Goal: Transaction & Acquisition: Purchase product/service

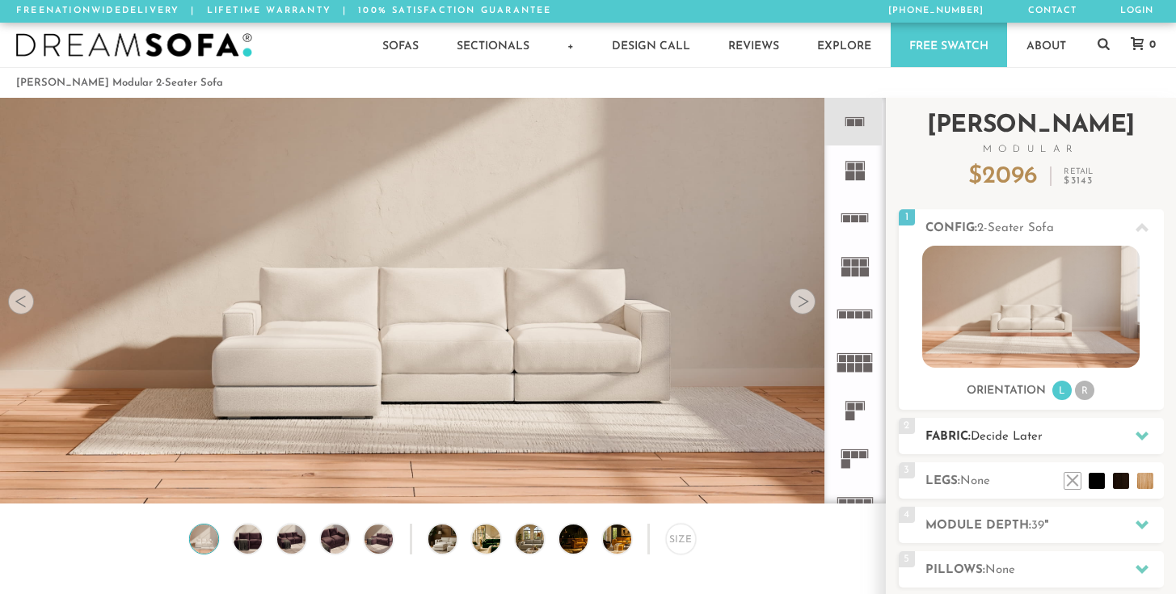
scroll to position [17811, 1164]
click at [1062, 435] on h2 "Fabric: Decide Later" at bounding box center [1045, 437] width 239 height 19
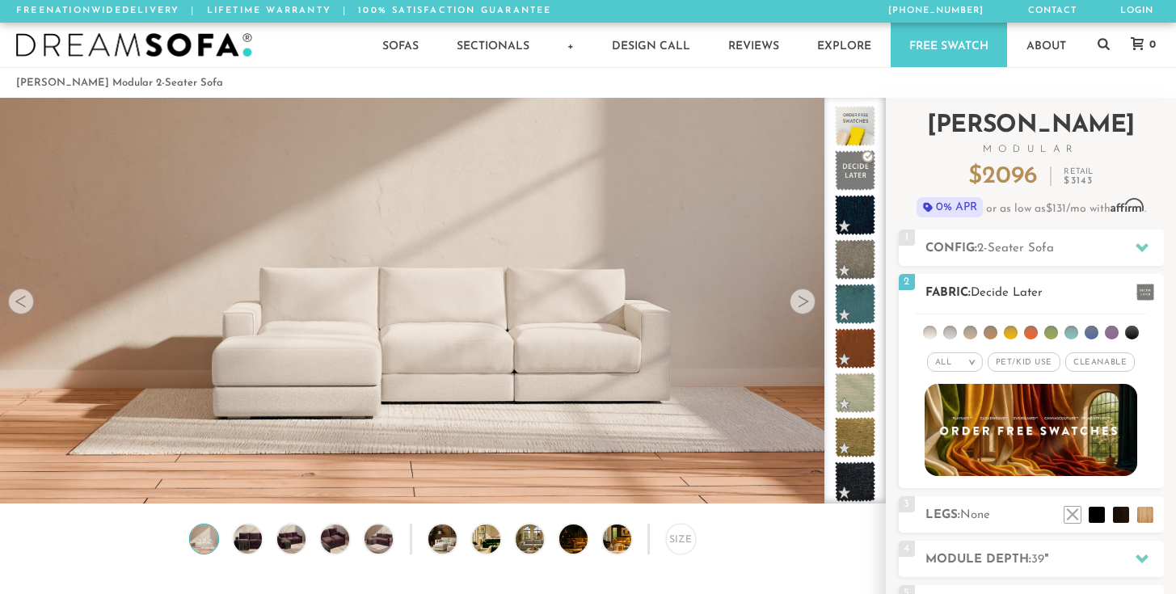
click at [954, 315] on ul at bounding box center [1031, 330] width 230 height 30
click at [953, 334] on li at bounding box center [951, 333] width 14 height 14
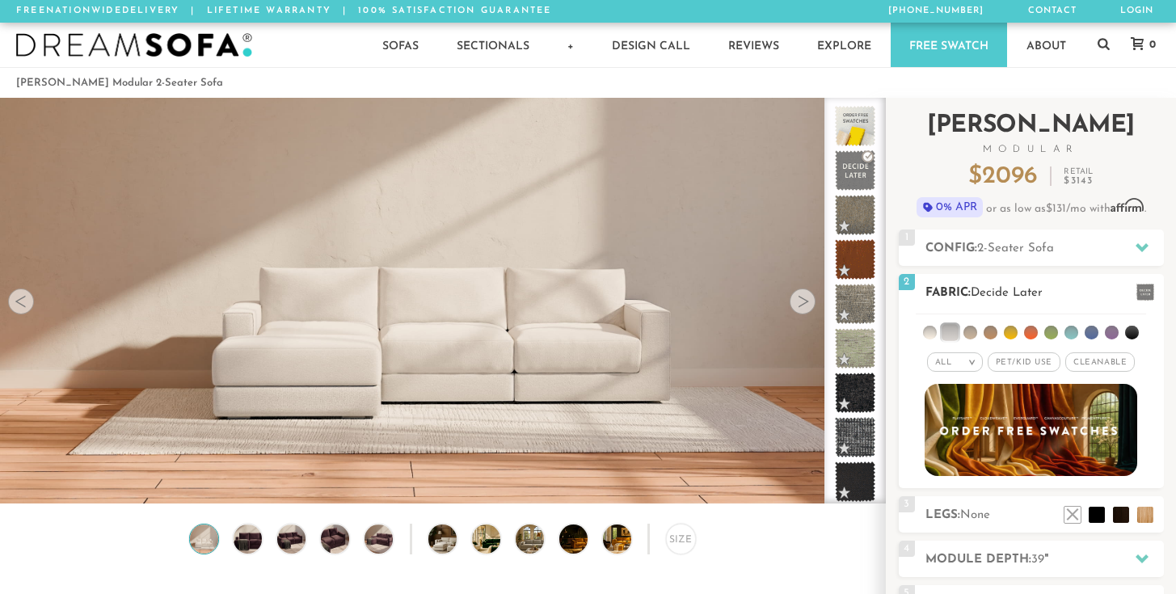
click at [975, 336] on li at bounding box center [971, 333] width 14 height 14
click at [990, 337] on li at bounding box center [991, 333] width 14 height 14
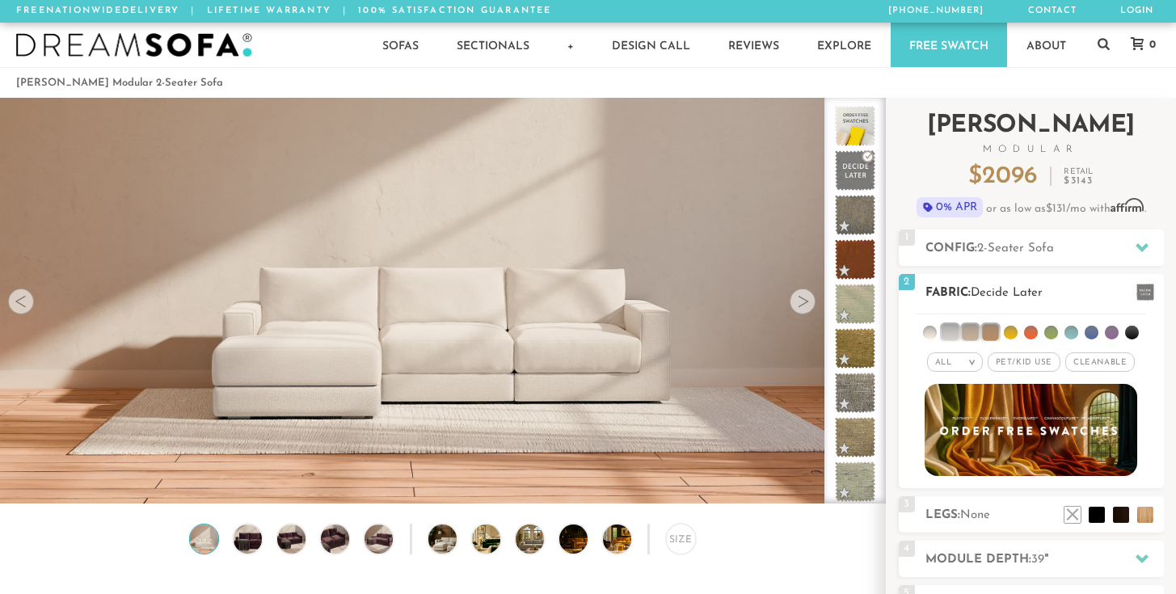
click at [942, 333] on li at bounding box center [950, 332] width 16 height 16
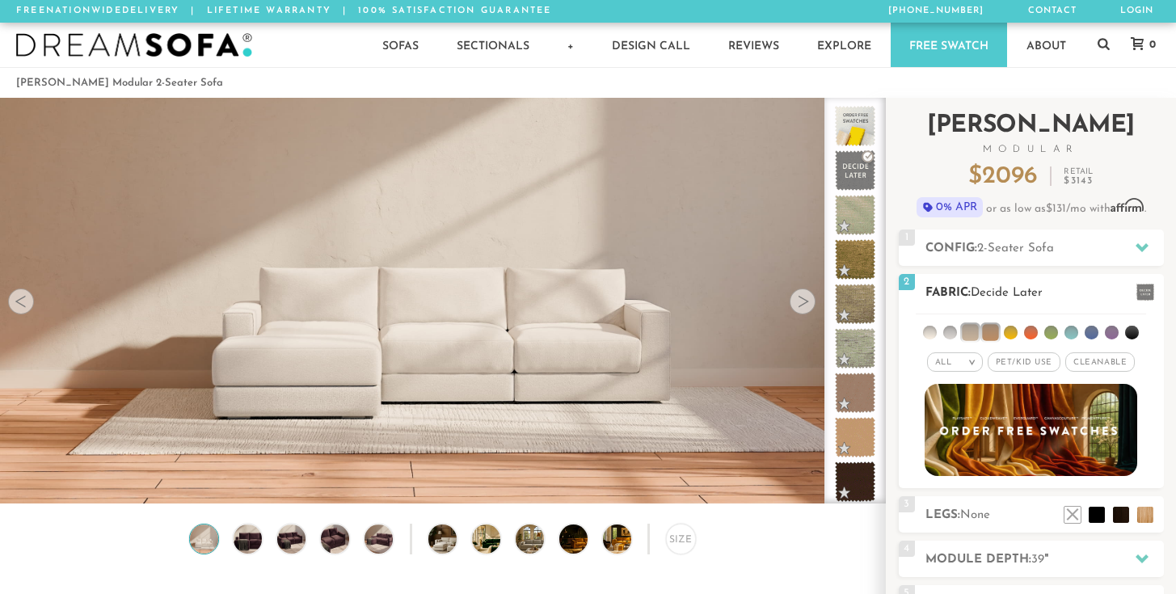
click at [966, 333] on li at bounding box center [970, 332] width 16 height 16
click at [992, 332] on li at bounding box center [990, 332] width 16 height 16
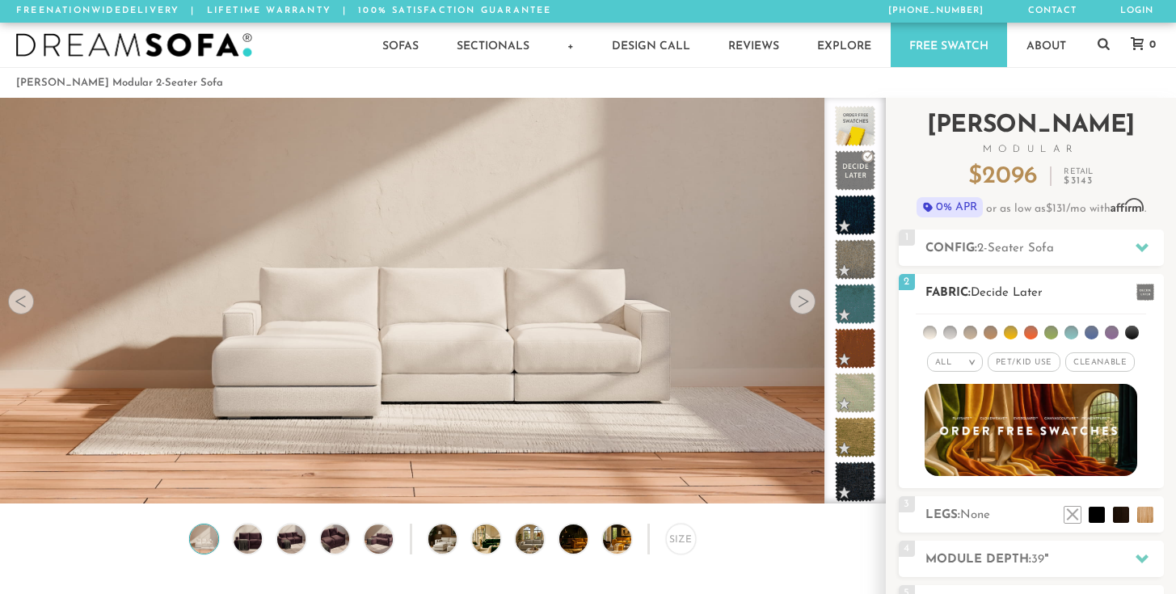
click at [1014, 332] on li at bounding box center [1011, 333] width 14 height 14
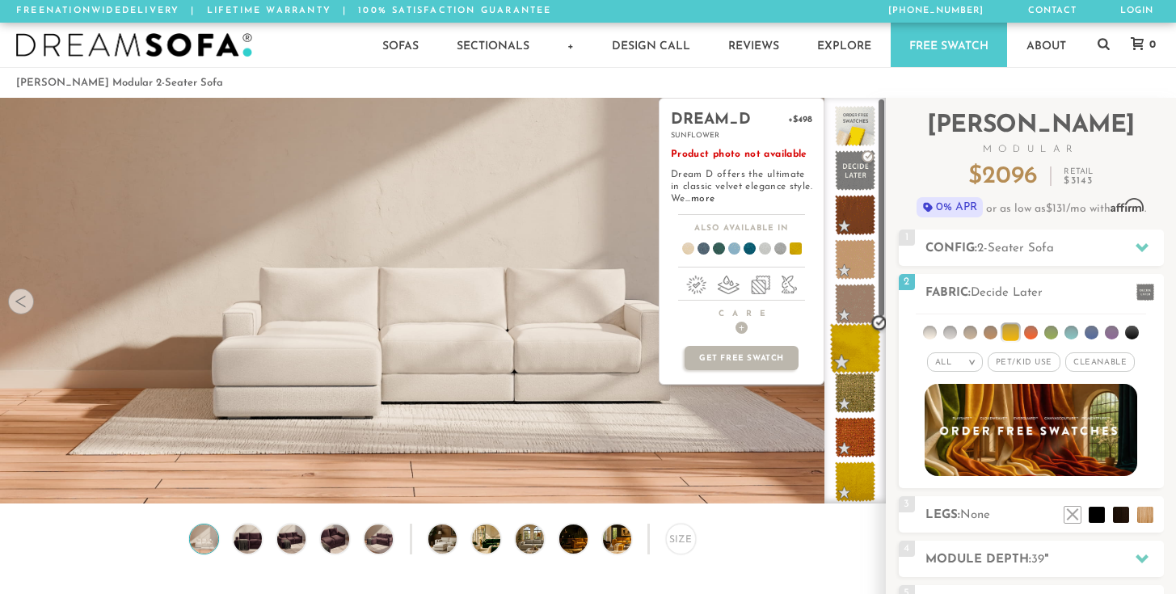
click at [852, 343] on span at bounding box center [855, 348] width 51 height 51
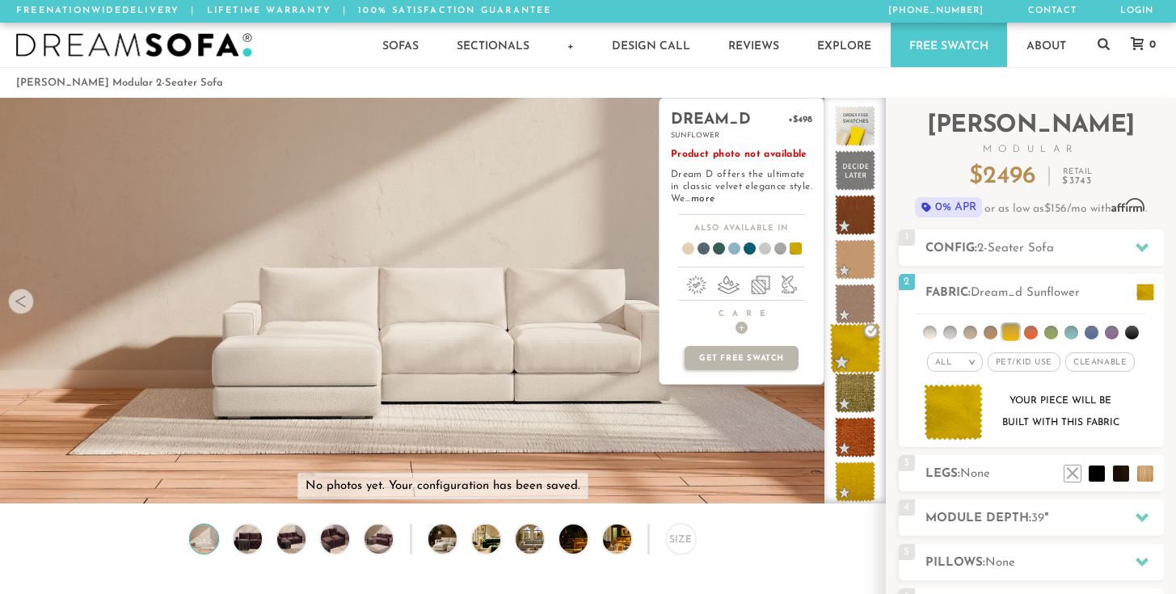
click at [863, 345] on span at bounding box center [855, 348] width 51 height 51
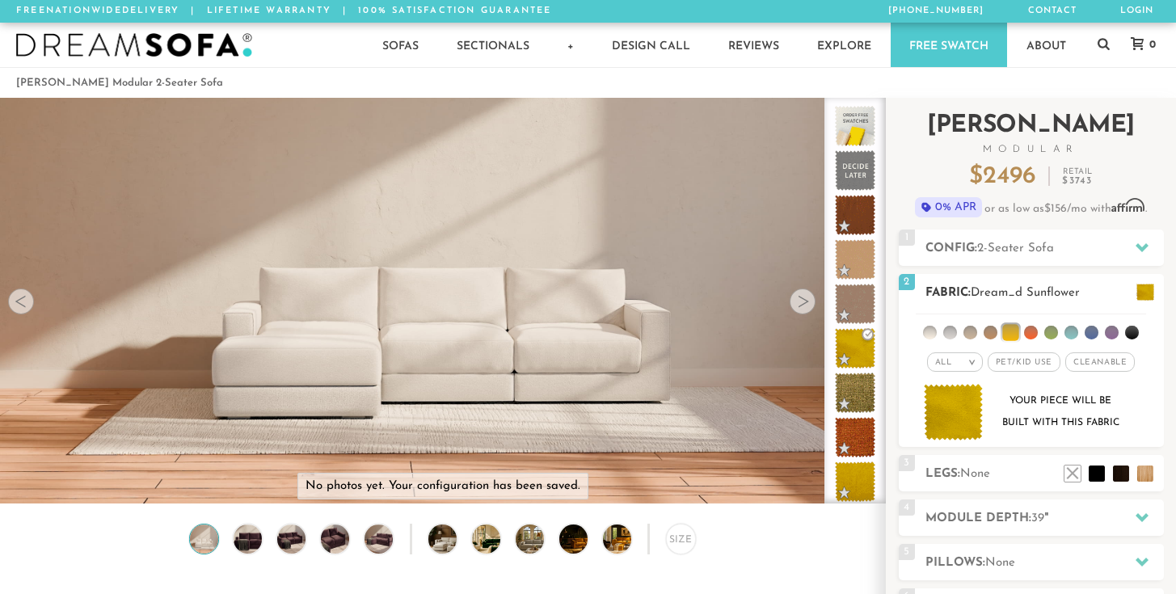
click at [1139, 295] on span at bounding box center [1146, 292] width 18 height 17
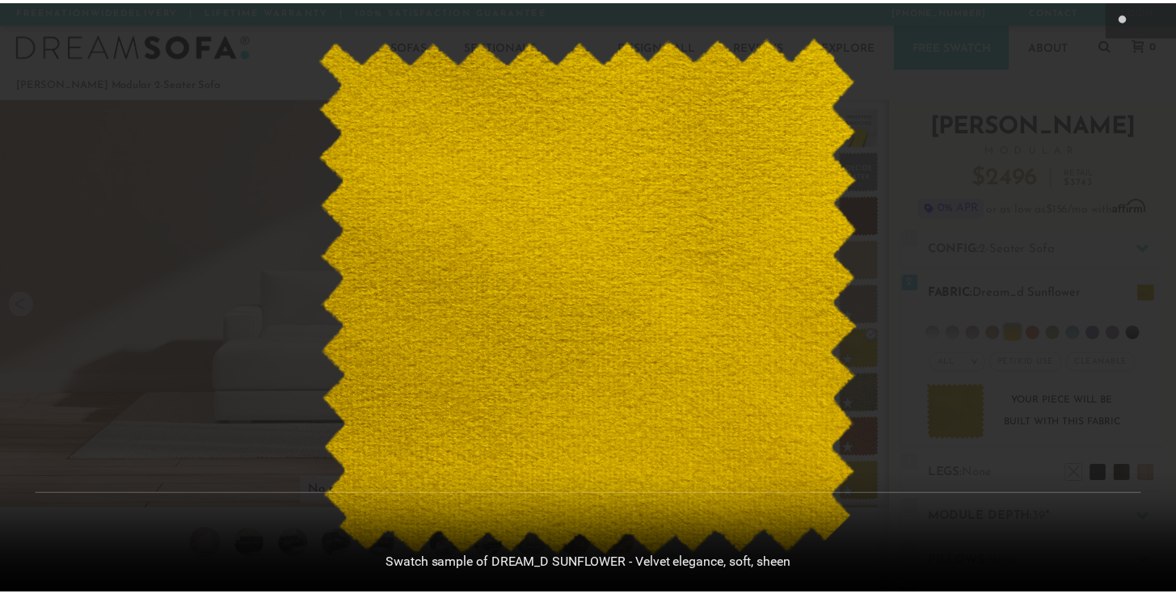
scroll to position [17835, 1176]
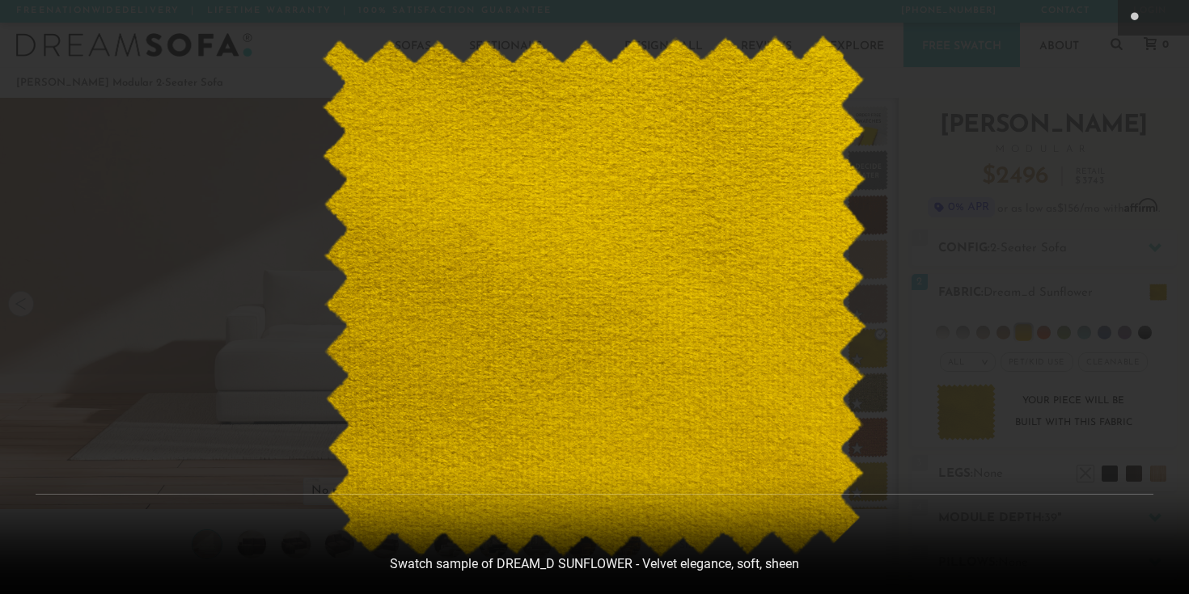
click at [272, 186] on div at bounding box center [594, 297] width 1189 height 594
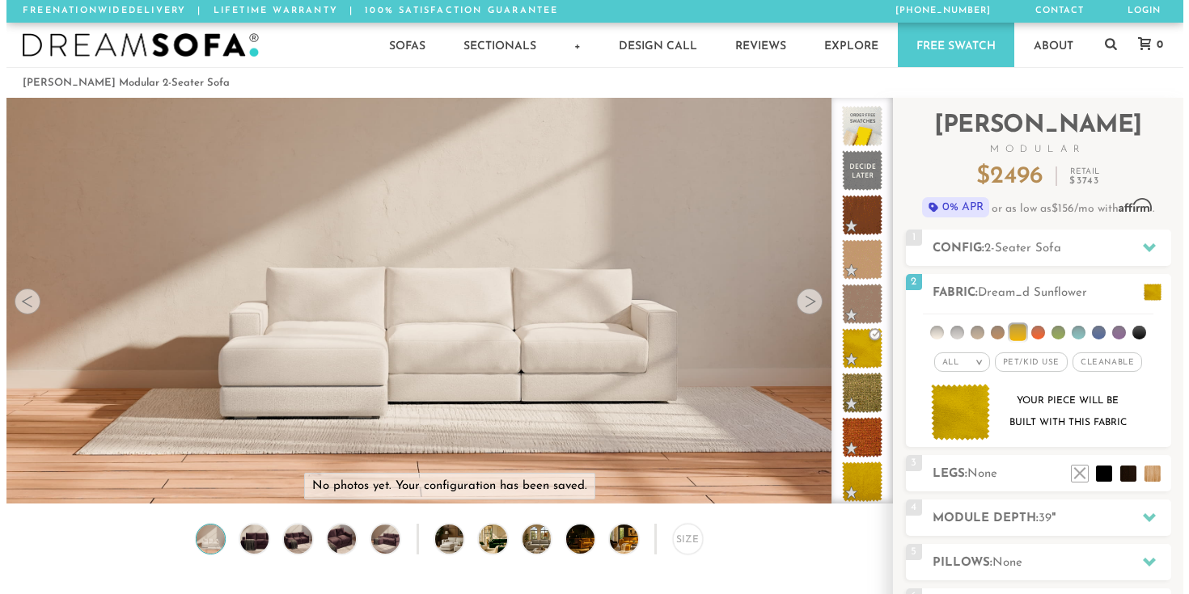
scroll to position [17811, 1164]
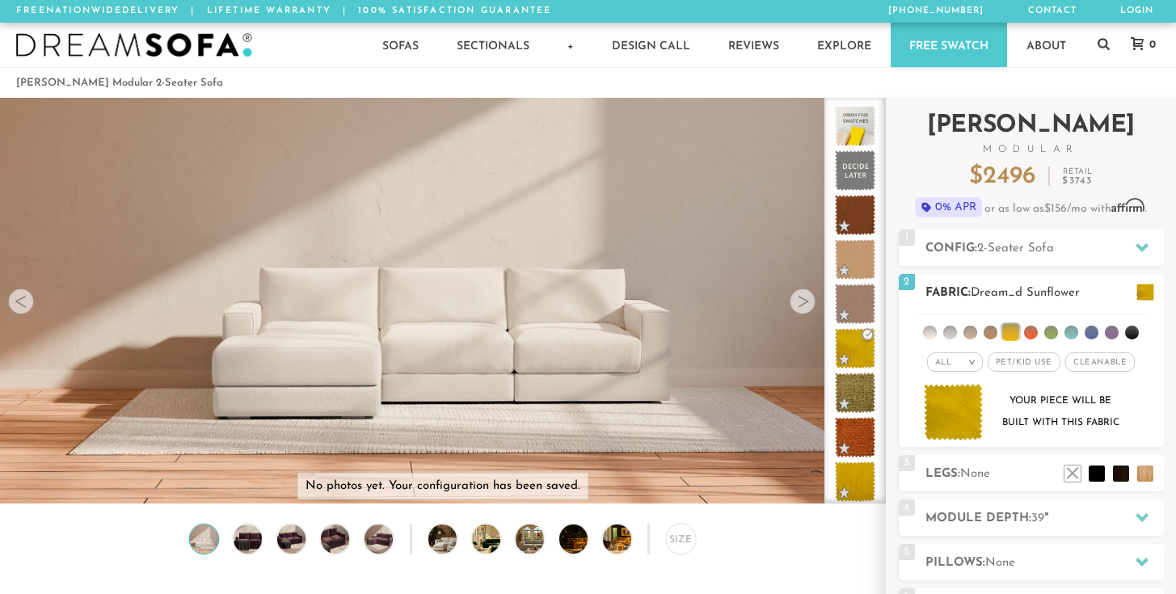
click at [1030, 334] on li at bounding box center [1031, 333] width 14 height 14
click at [1060, 332] on ul at bounding box center [1031, 330] width 230 height 30
click at [1054, 332] on li at bounding box center [1052, 333] width 14 height 14
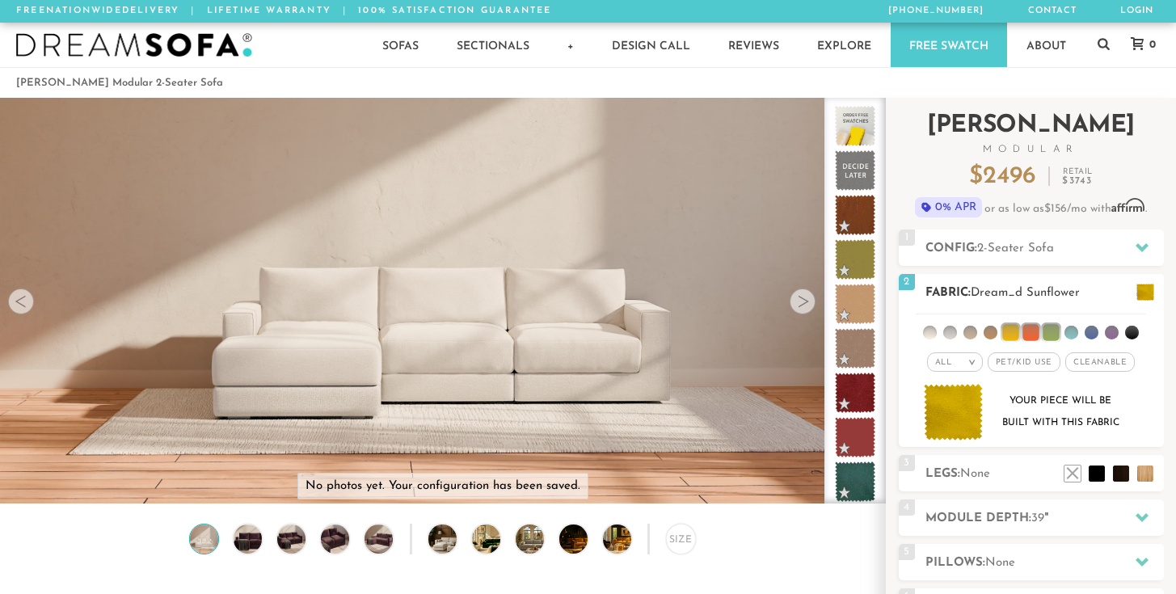
click at [1006, 329] on li at bounding box center [1011, 332] width 16 height 16
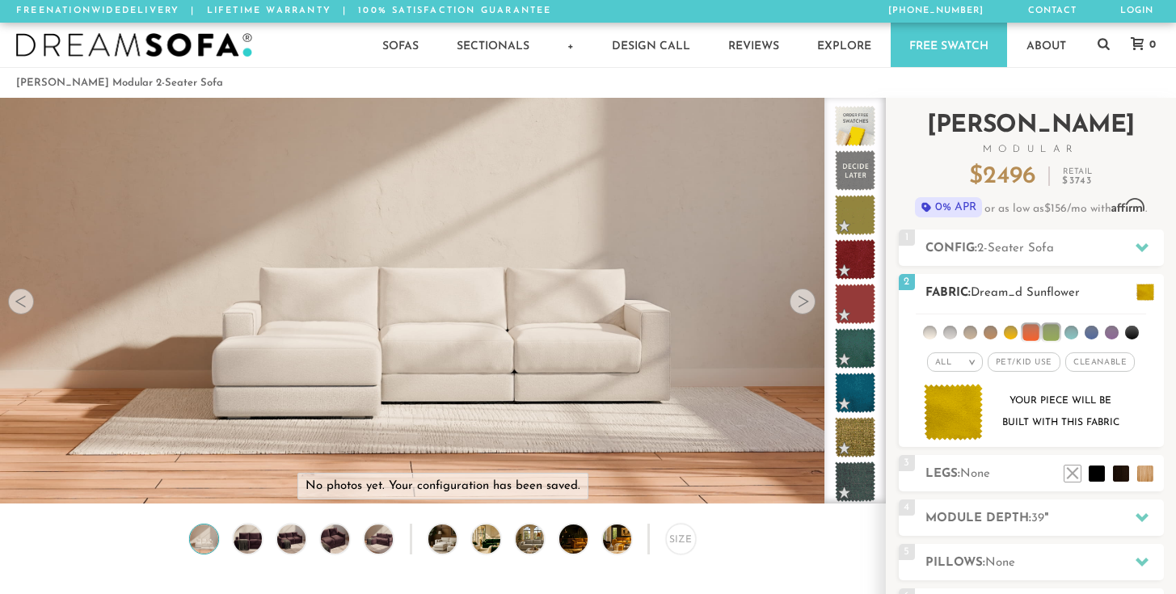
click at [1032, 332] on li at bounding box center [1031, 332] width 16 height 16
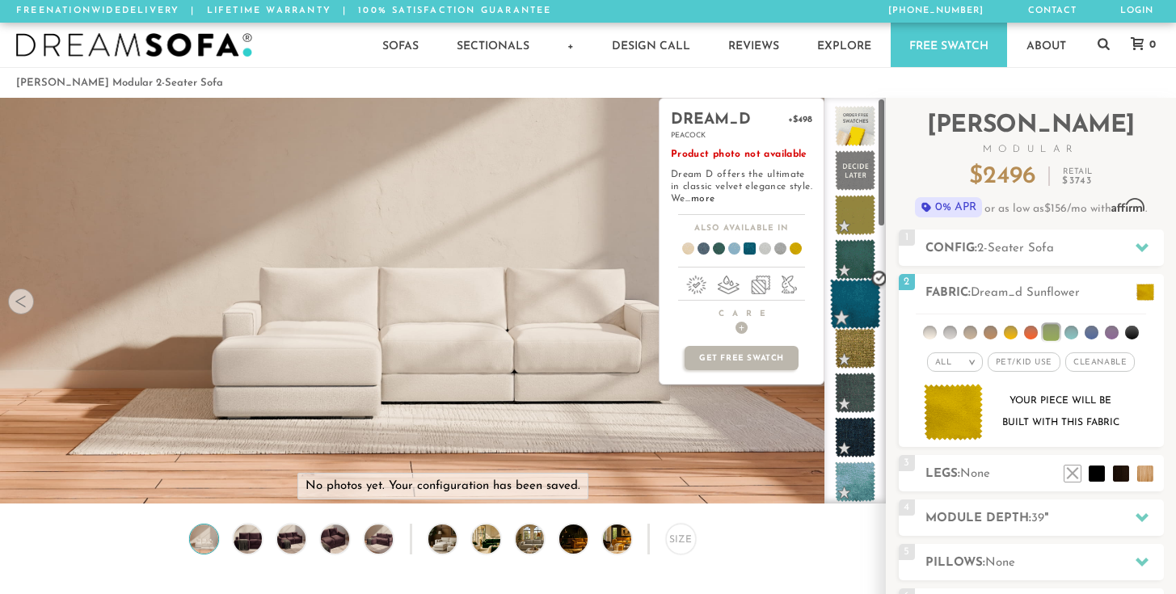
click at [855, 305] on span at bounding box center [855, 304] width 51 height 51
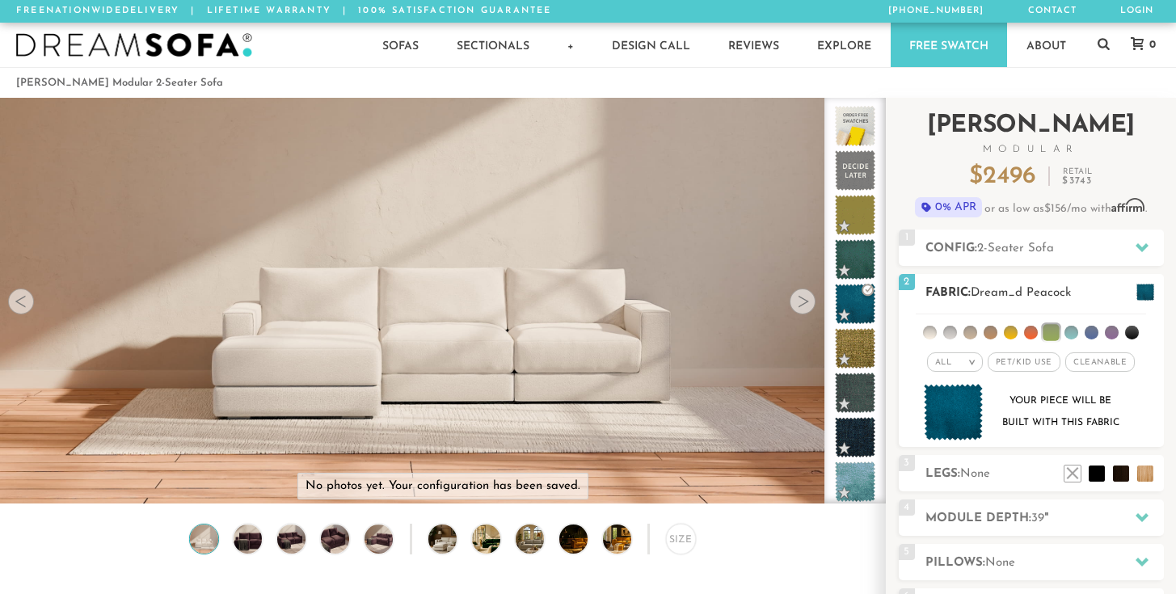
click at [1137, 292] on span at bounding box center [1146, 292] width 18 height 17
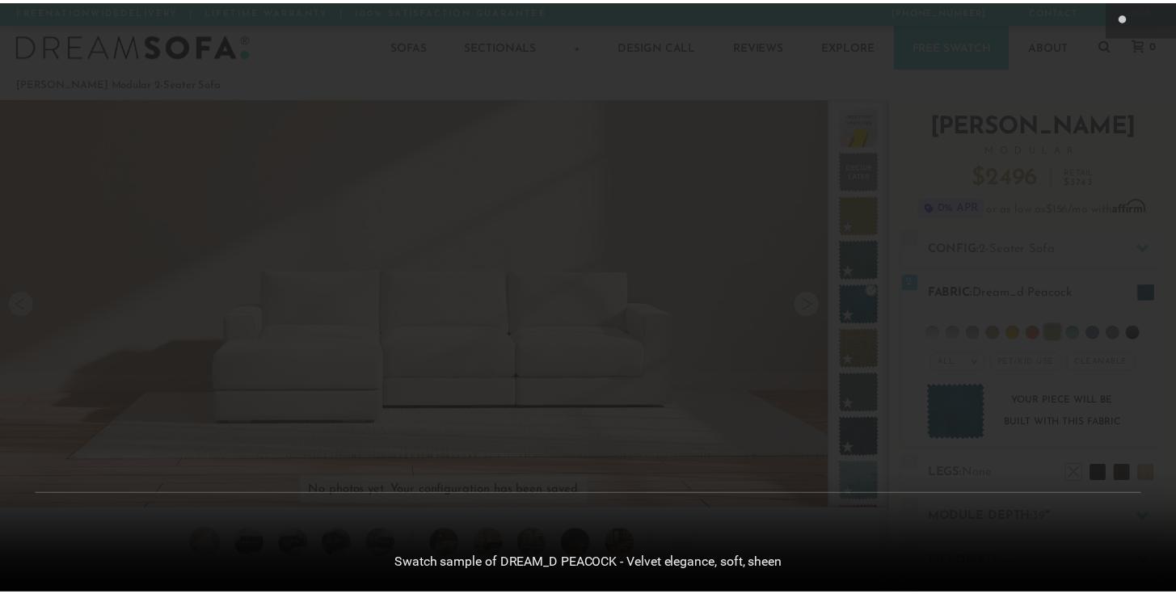
scroll to position [17835, 1176]
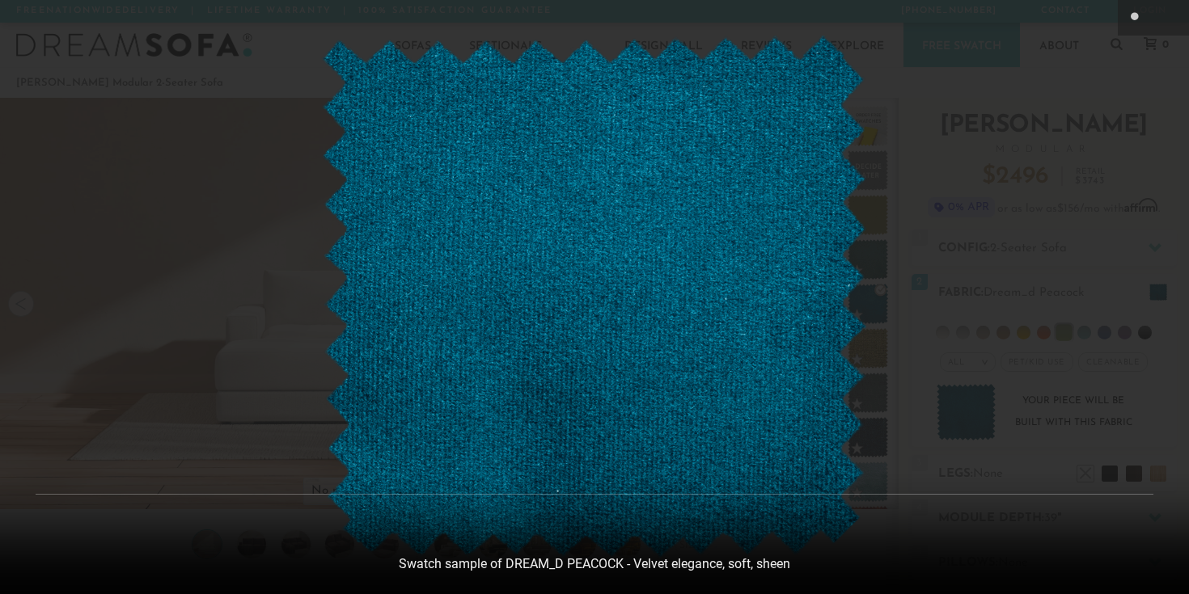
click at [336, 80] on img at bounding box center [594, 297] width 546 height 523
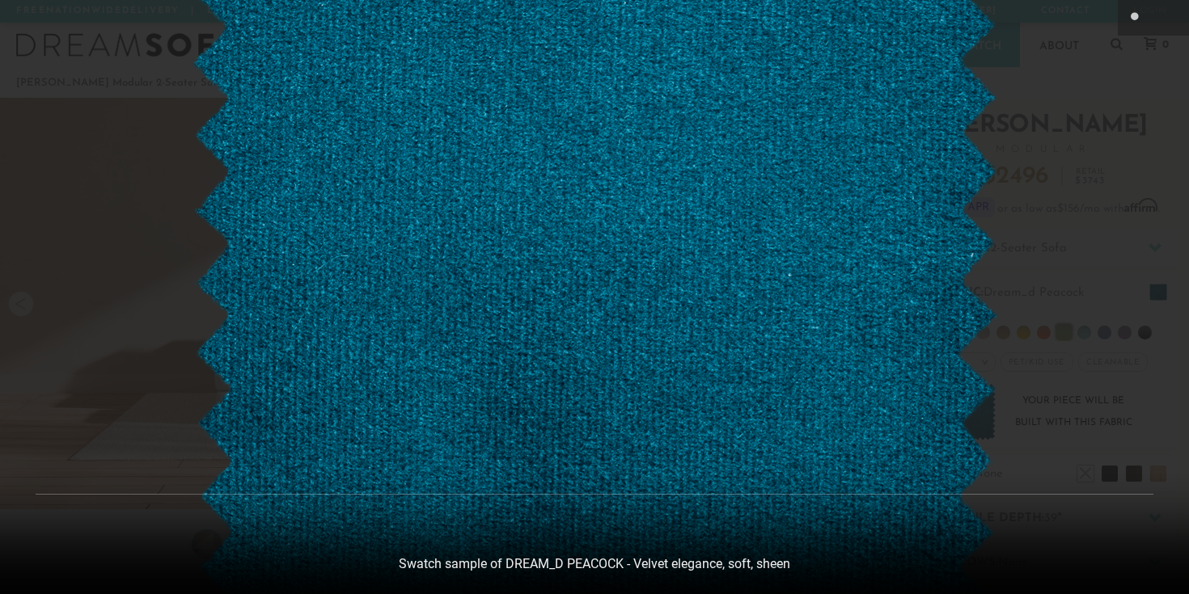
drag, startPoint x: 433, startPoint y: 211, endPoint x: 403, endPoint y: 95, distance: 119.6
click at [393, 96] on img at bounding box center [594, 272] width 809 height 775
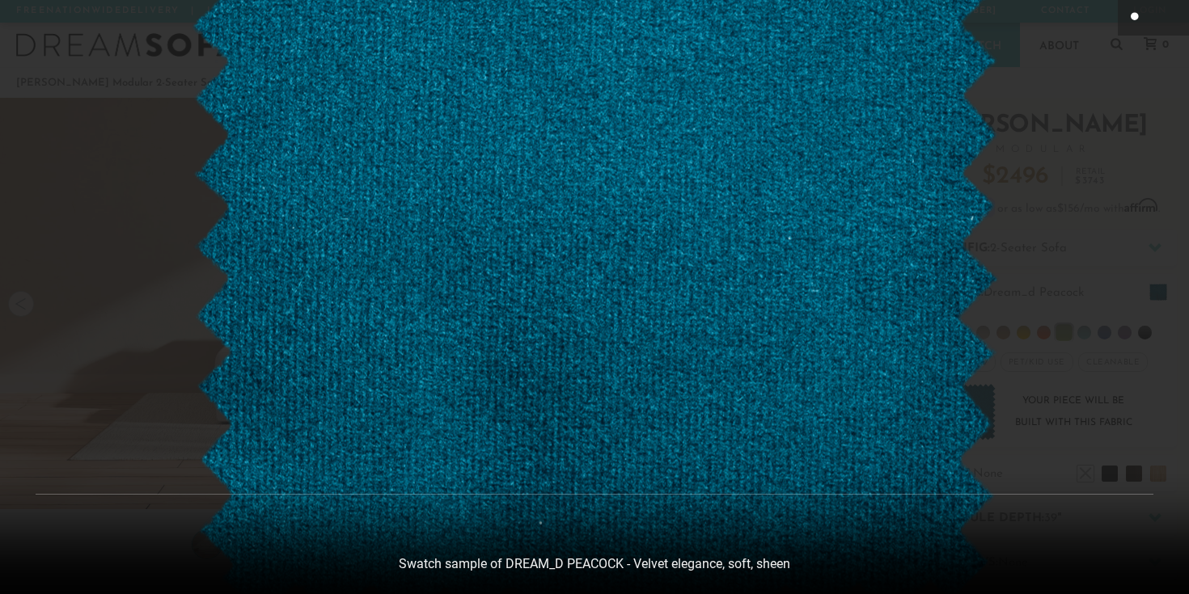
click at [1140, 15] on icon at bounding box center [1134, 17] width 19 height 19
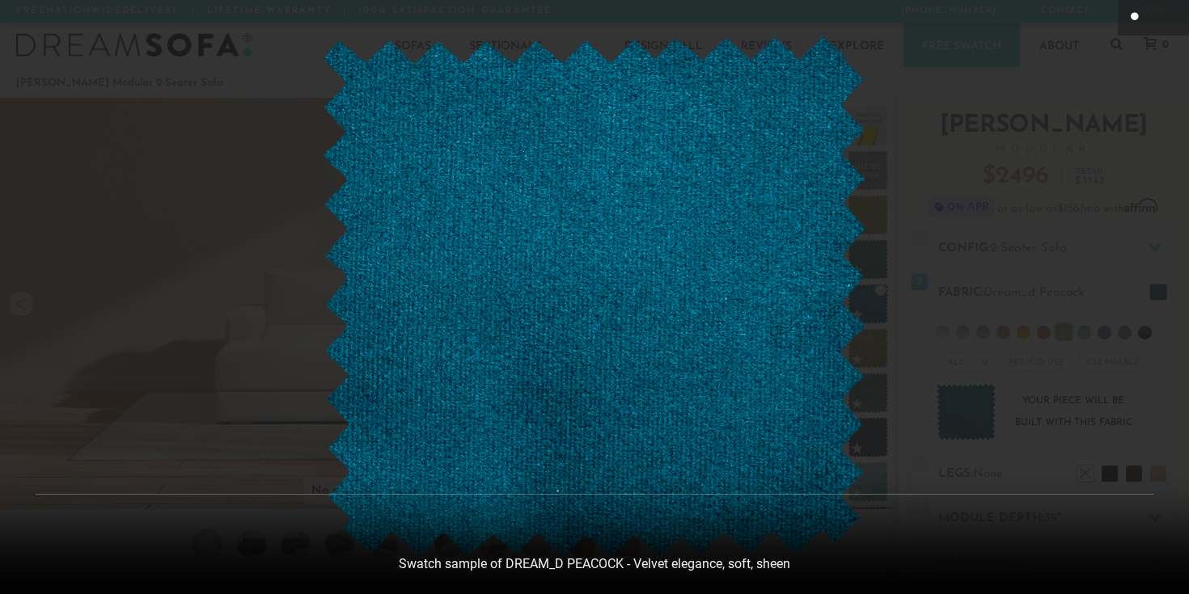
click at [1141, 23] on icon at bounding box center [1134, 17] width 19 height 19
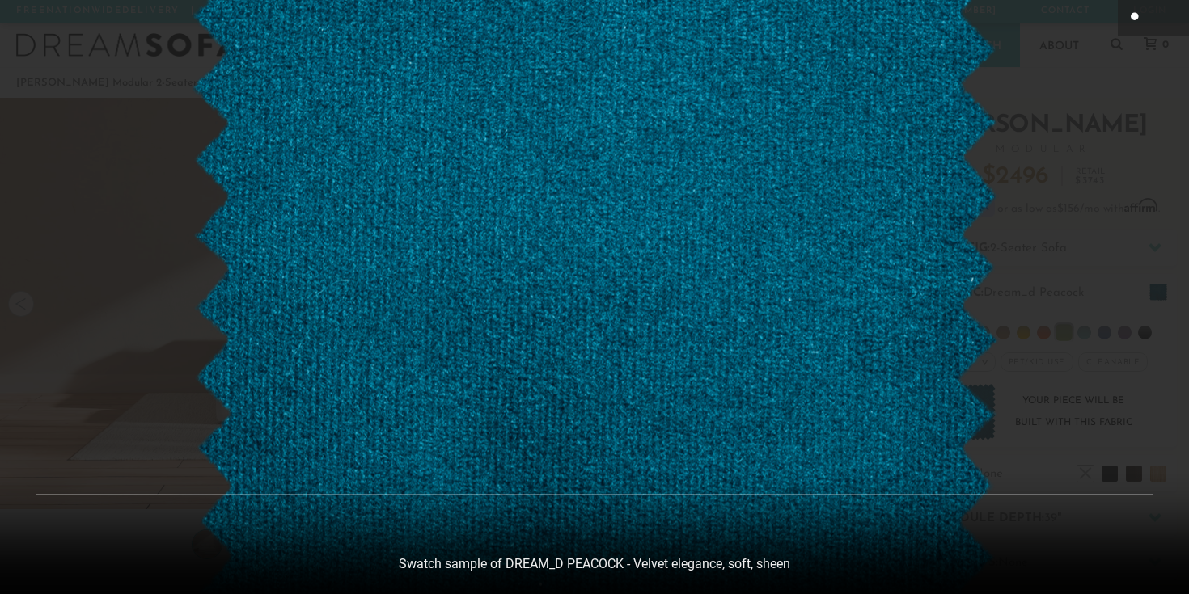
click at [1137, 22] on icon at bounding box center [1134, 17] width 19 height 19
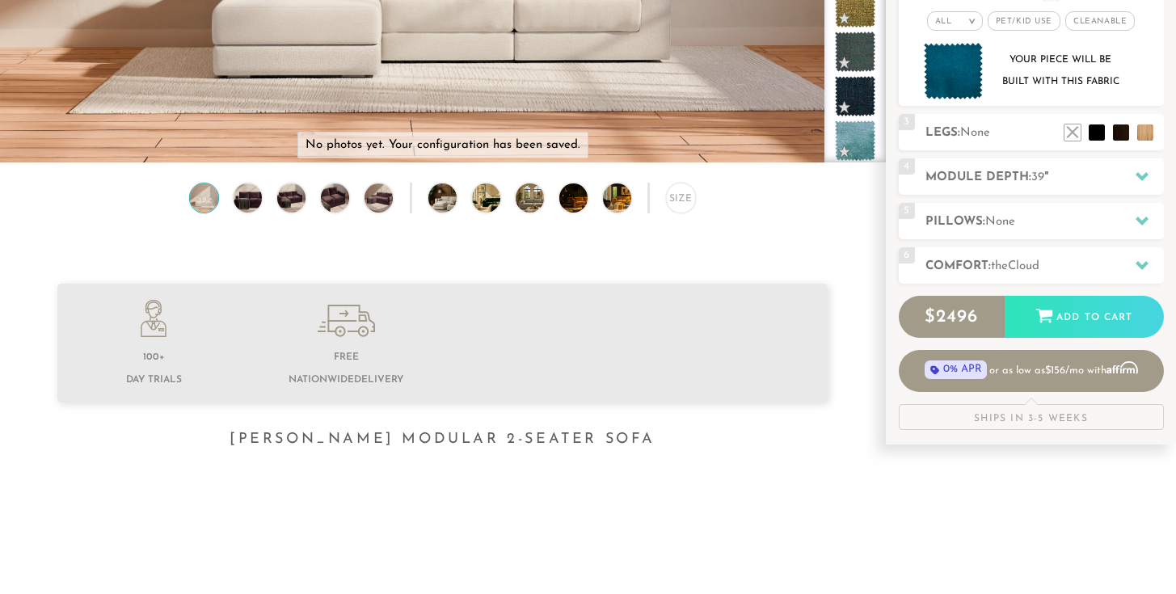
scroll to position [348, 0]
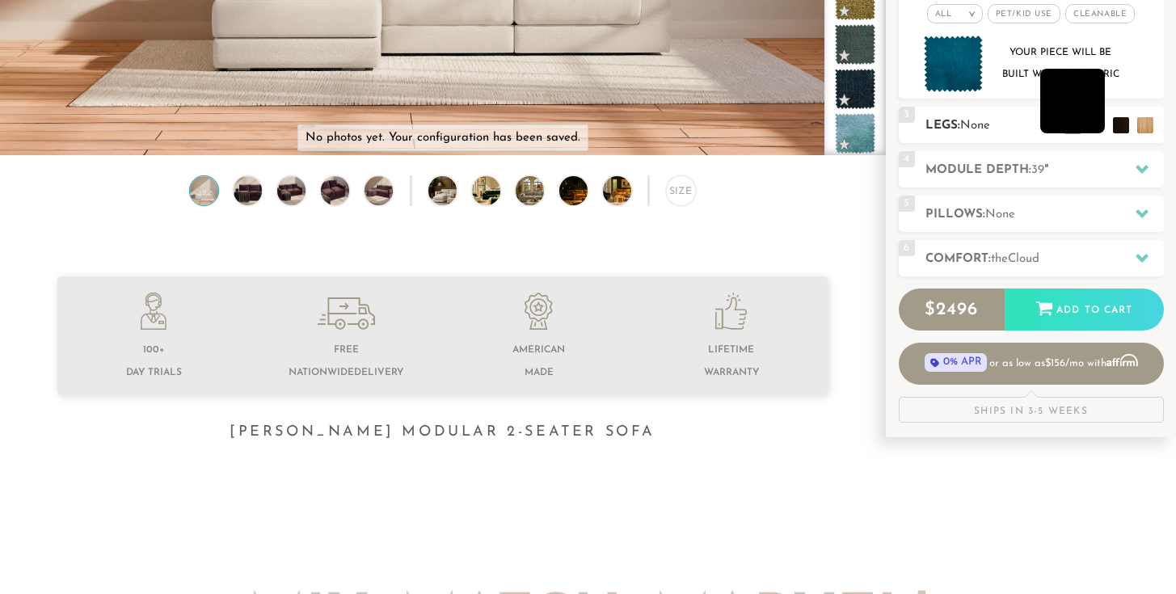
click at [1095, 125] on li at bounding box center [1073, 101] width 65 height 65
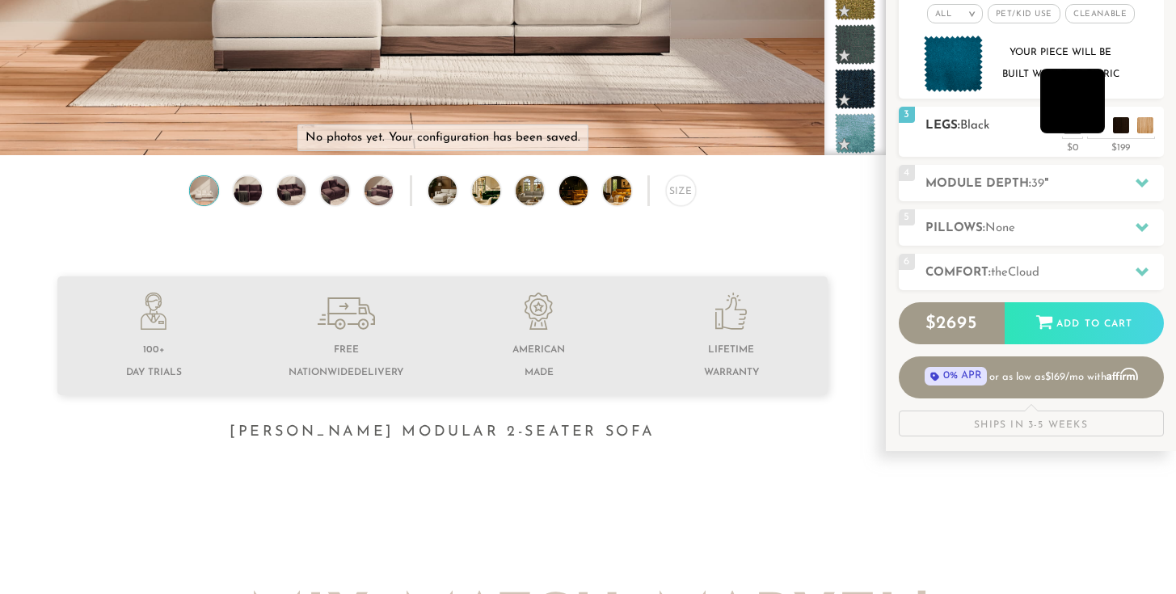
click at [1070, 123] on li at bounding box center [1073, 101] width 65 height 65
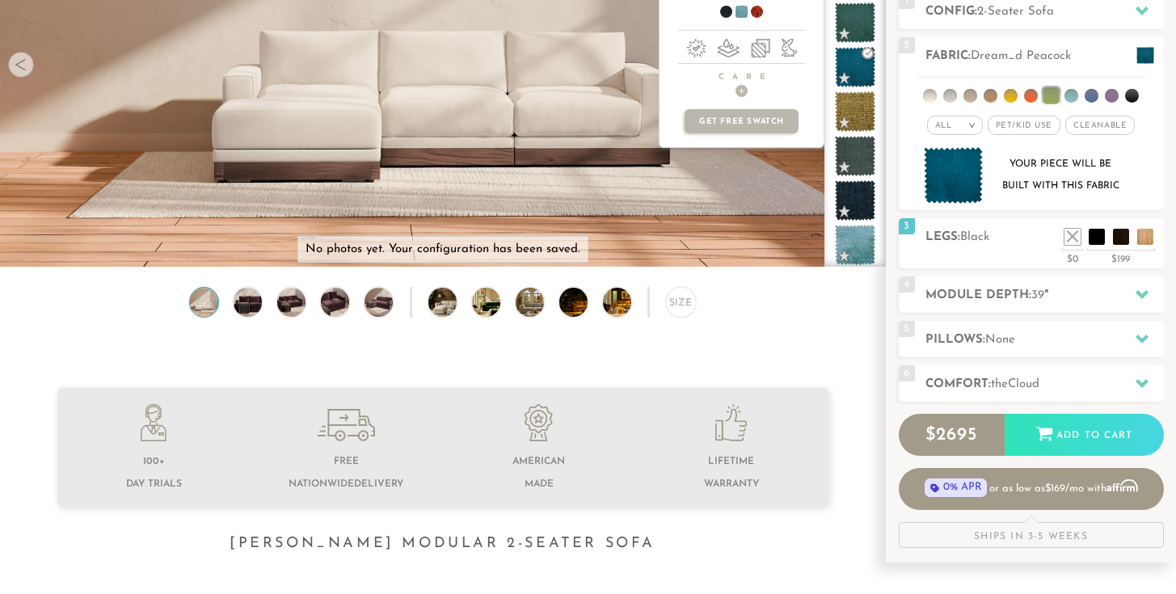
scroll to position [0, 0]
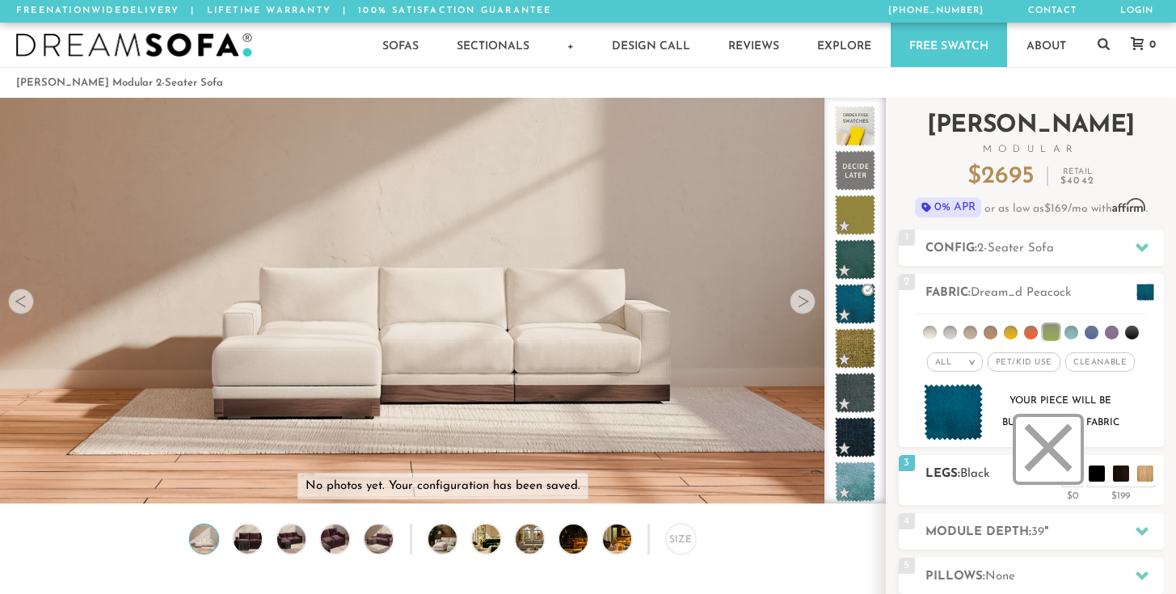
click at [1062, 462] on li at bounding box center [1048, 449] width 65 height 65
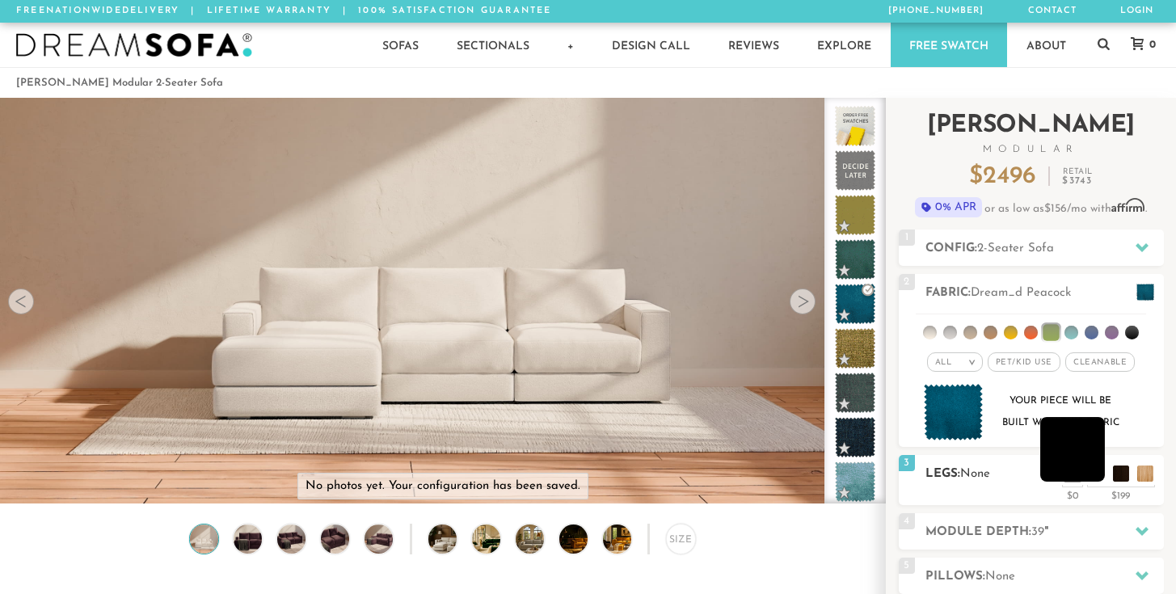
click at [1093, 475] on li at bounding box center [1073, 449] width 65 height 65
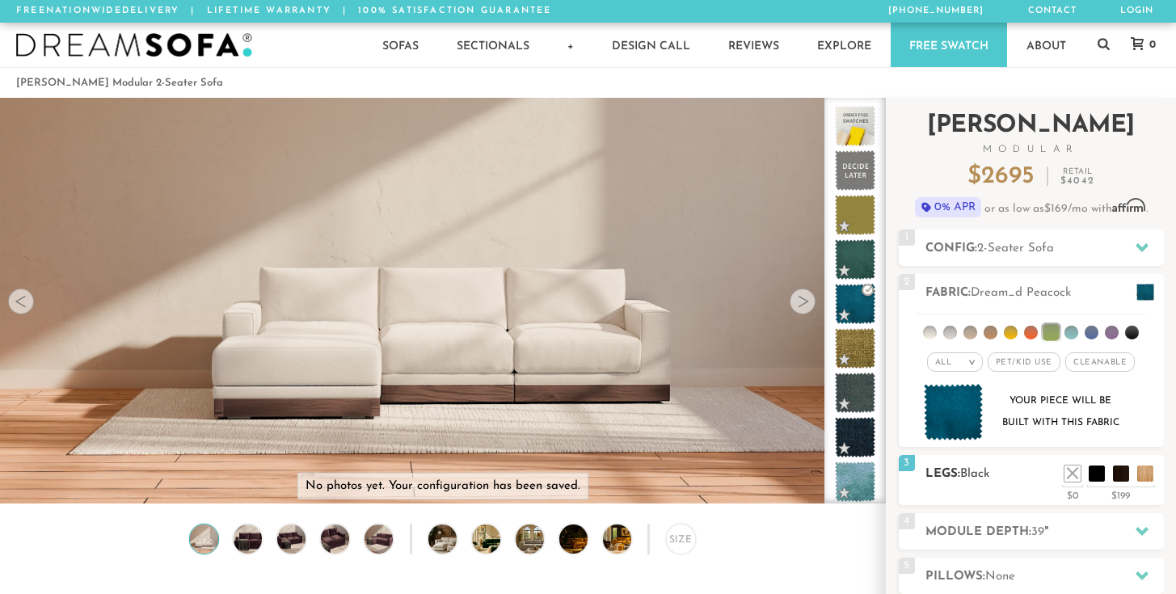
click at [1112, 477] on ul at bounding box center [1109, 470] width 97 height 24
click at [1100, 475] on li at bounding box center [1073, 449] width 65 height 65
click at [1116, 477] on li at bounding box center [1097, 449] width 65 height 65
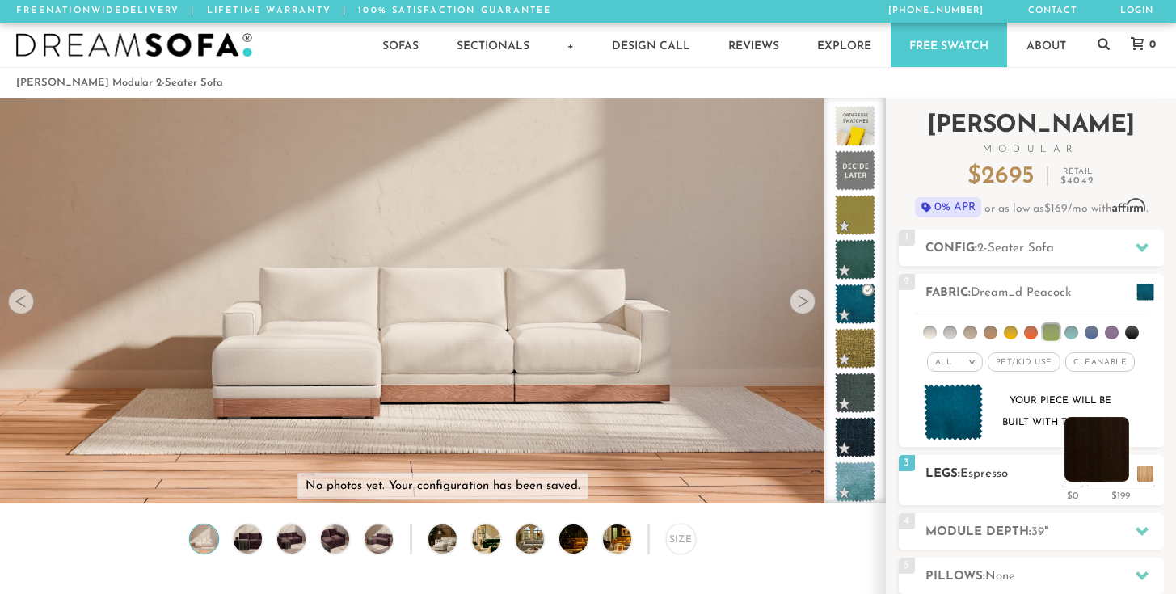
click at [1121, 477] on li at bounding box center [1097, 449] width 65 height 65
click at [1142, 476] on li at bounding box center [1121, 449] width 65 height 65
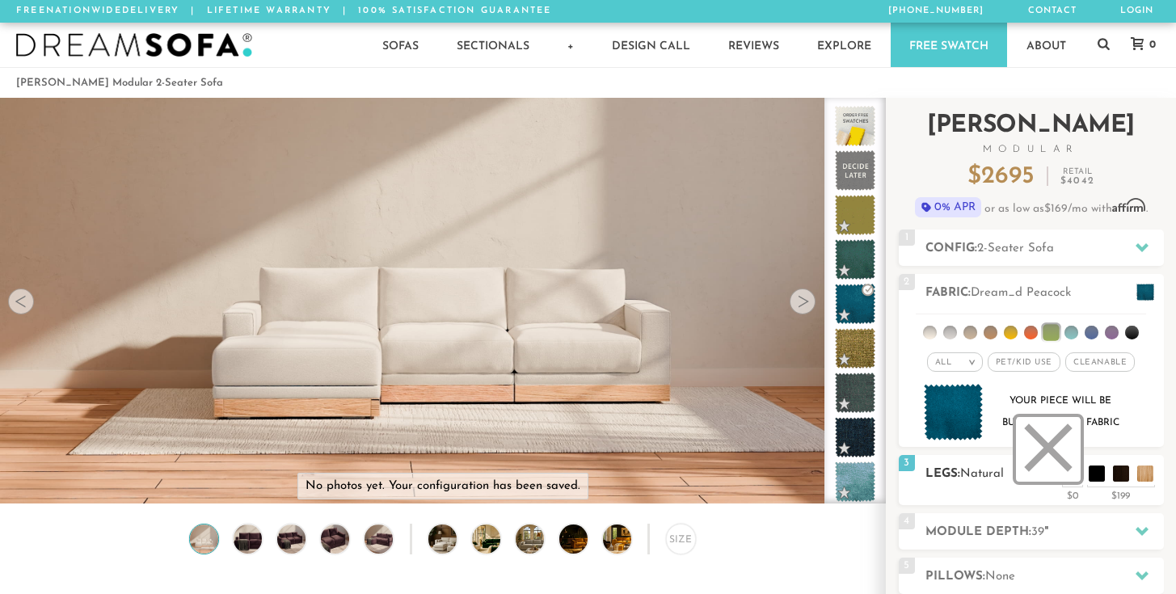
click at [1072, 475] on li at bounding box center [1048, 449] width 65 height 65
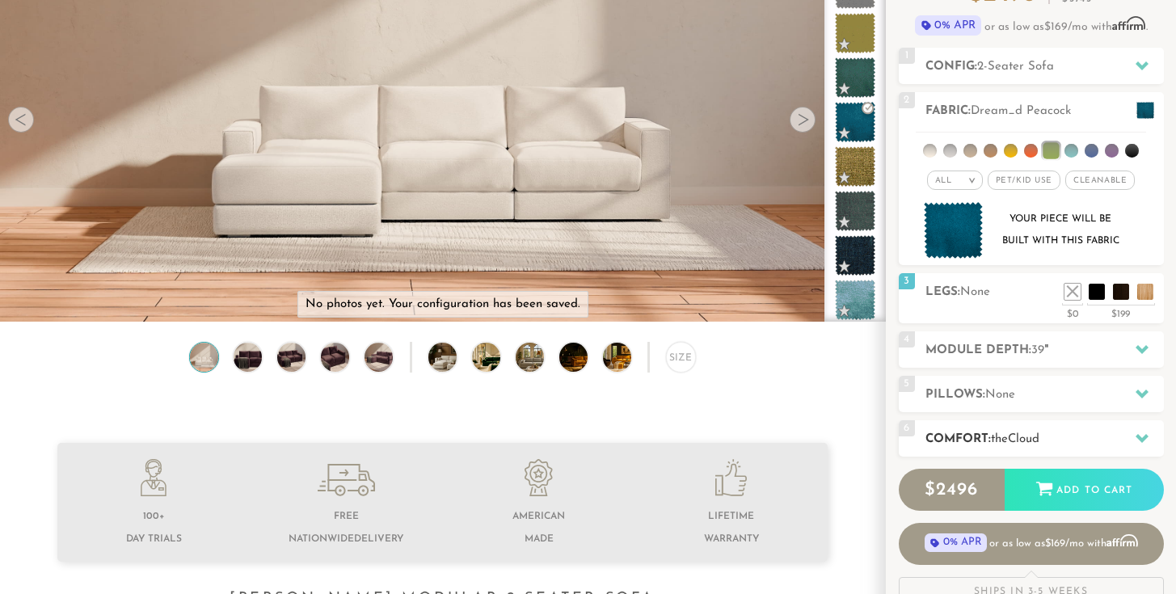
scroll to position [186, 0]
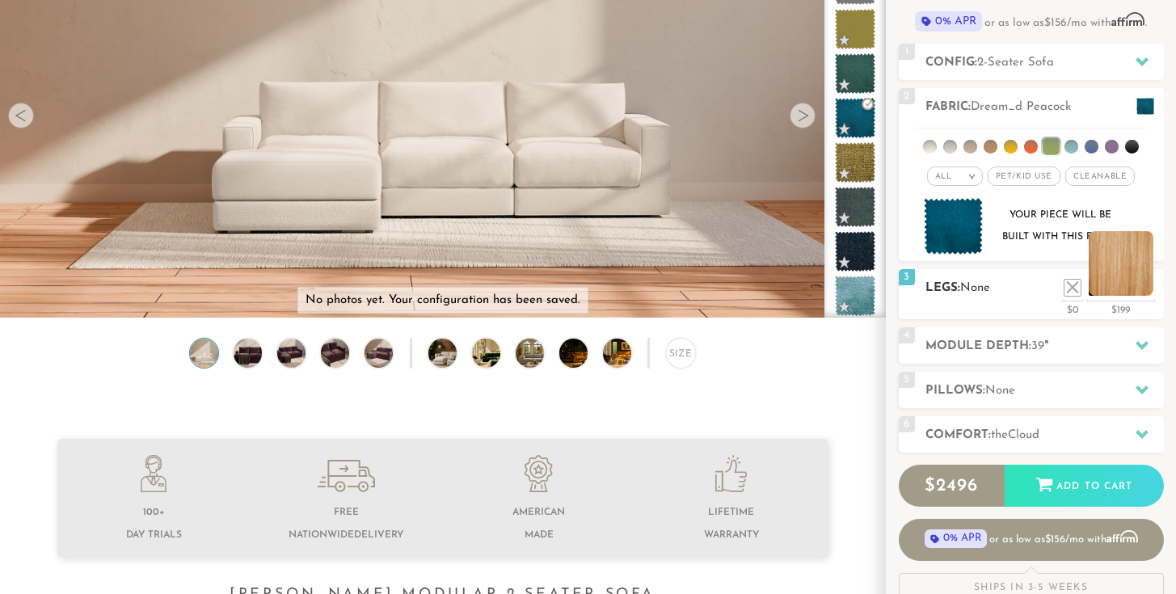
click at [1147, 282] on li at bounding box center [1121, 263] width 65 height 65
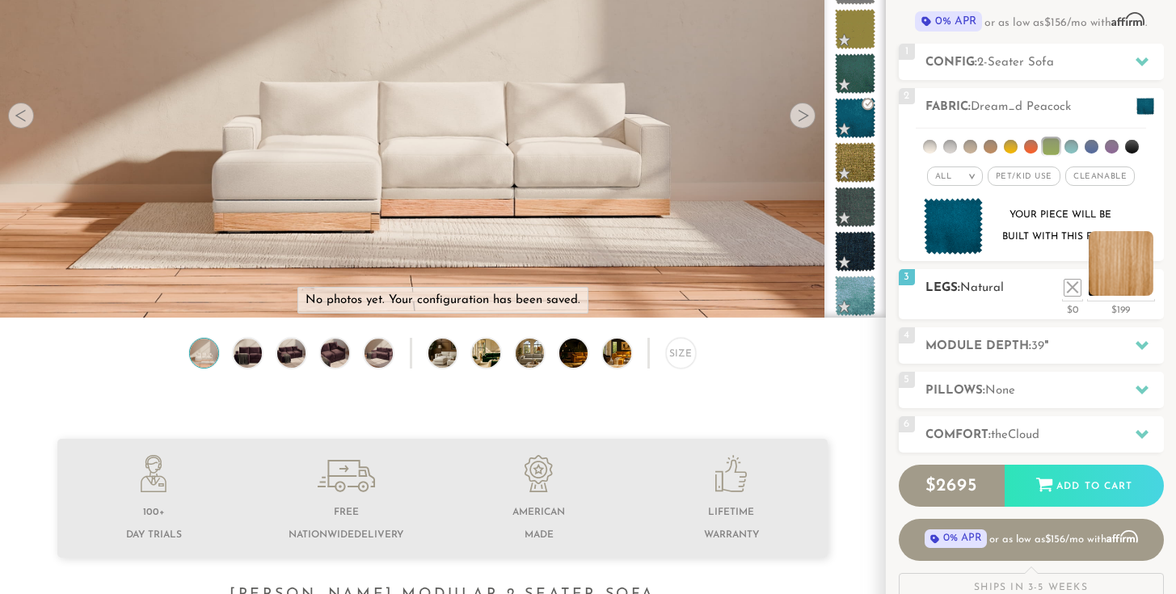
click at [1130, 282] on li at bounding box center [1121, 263] width 65 height 65
click at [1118, 290] on li at bounding box center [1097, 263] width 65 height 65
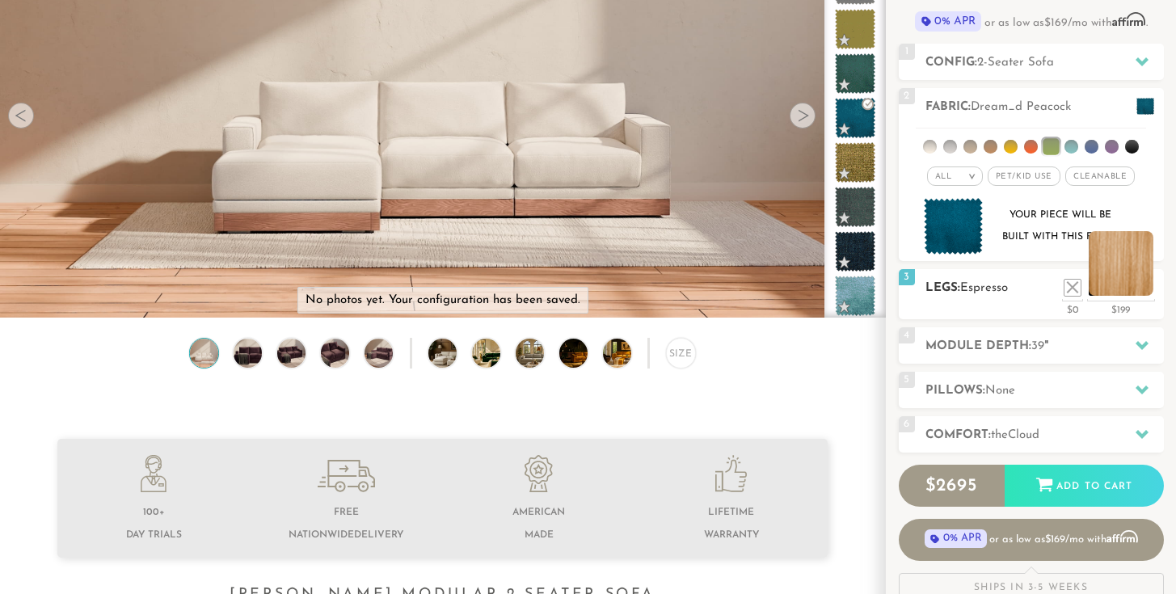
click at [1142, 290] on li at bounding box center [1121, 263] width 65 height 65
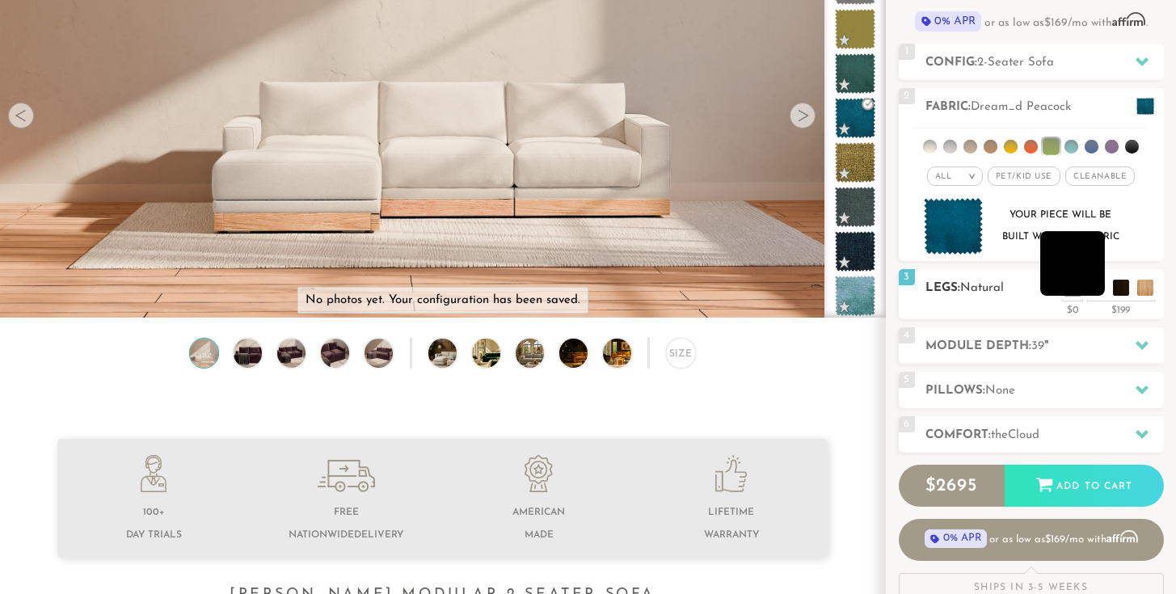
click at [1073, 288] on li at bounding box center [1073, 263] width 65 height 65
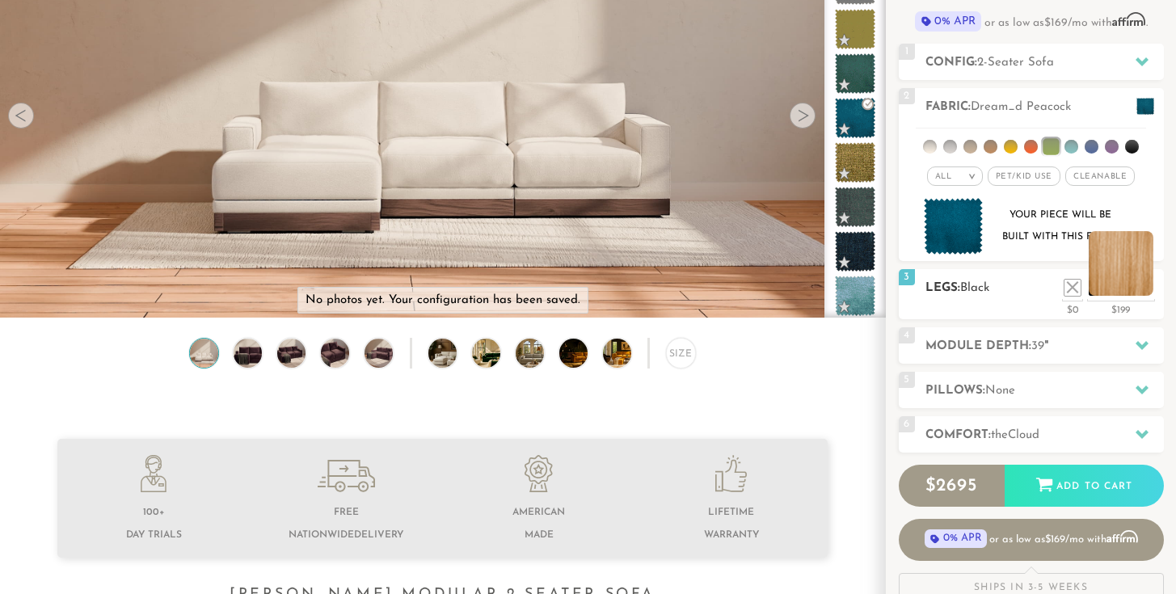
click at [1147, 289] on li at bounding box center [1121, 263] width 65 height 65
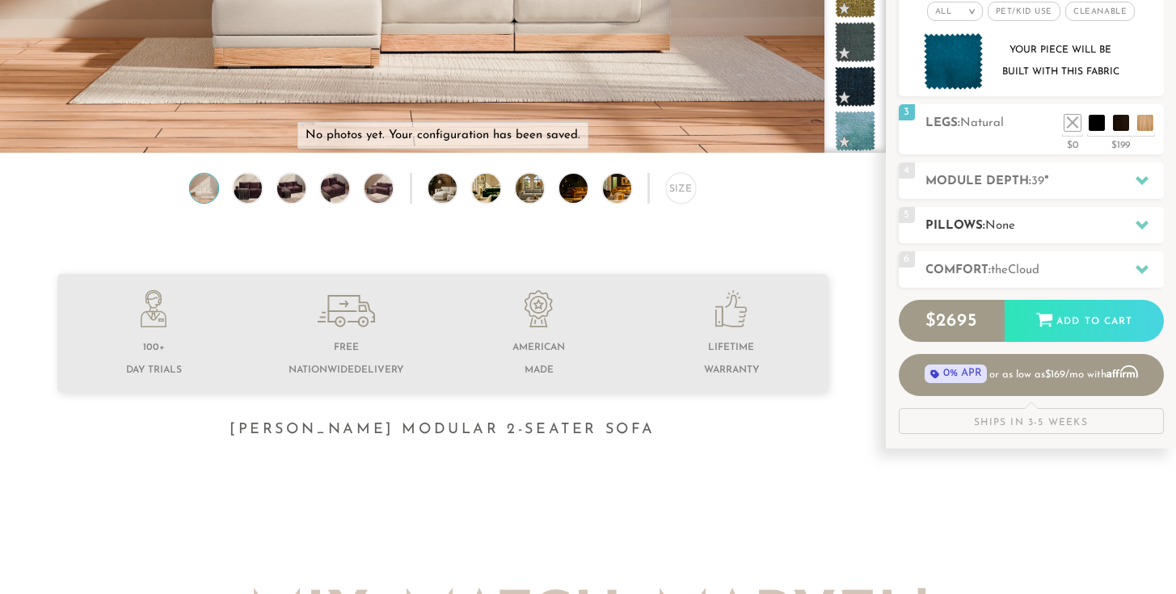
scroll to position [361, 0]
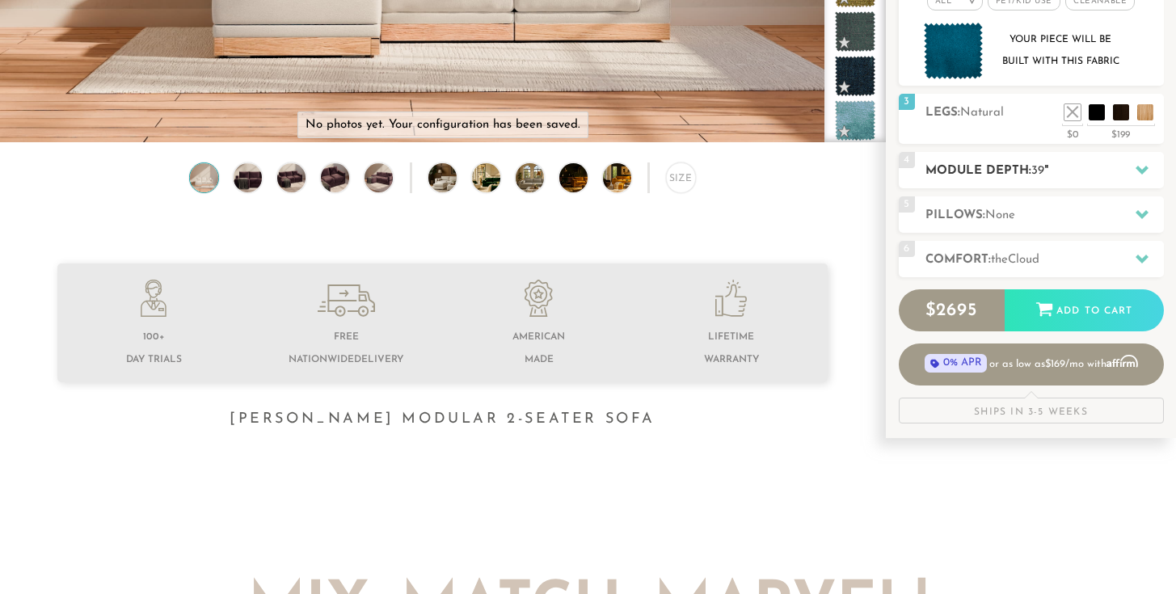
click at [1106, 180] on div "4 Module Depth: 39 "" at bounding box center [1031, 170] width 265 height 36
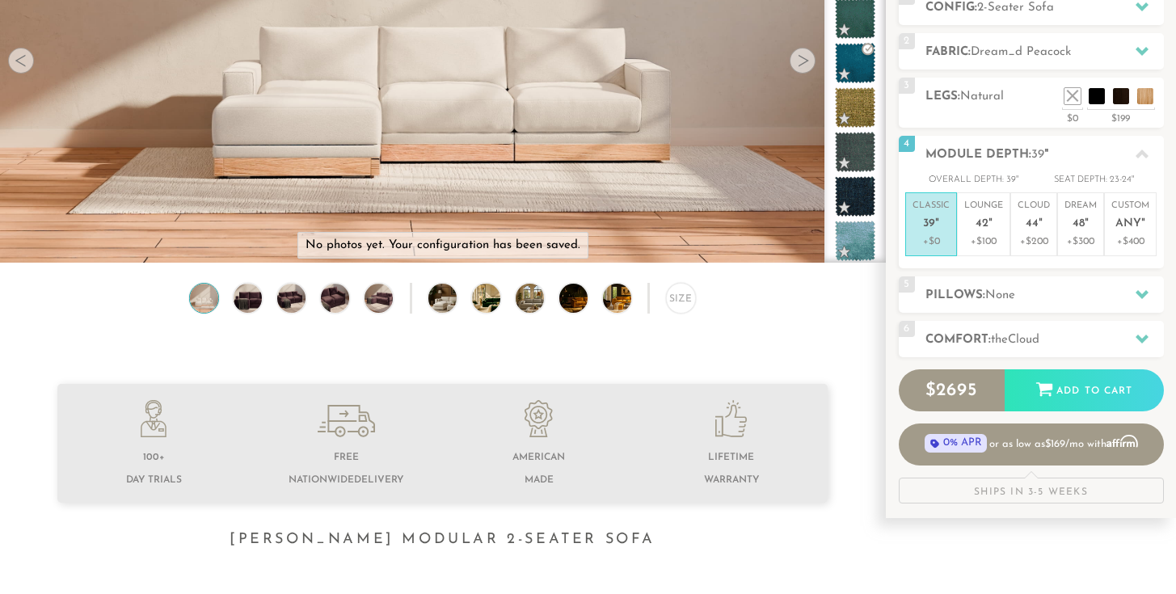
scroll to position [0, 0]
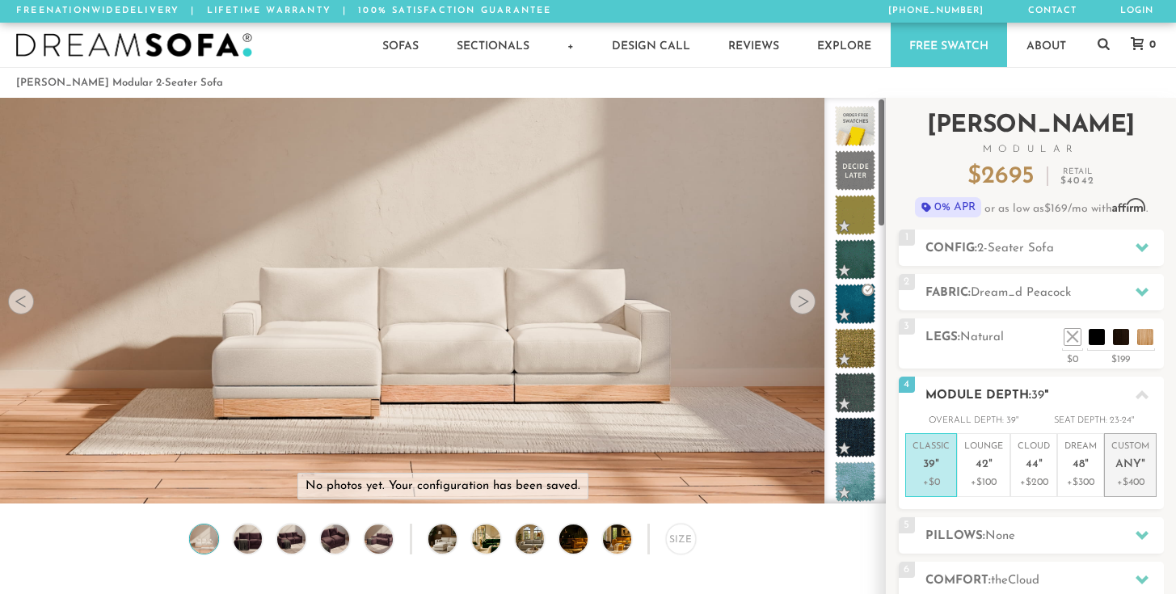
click at [1132, 467] on span "Any" at bounding box center [1129, 465] width 26 height 14
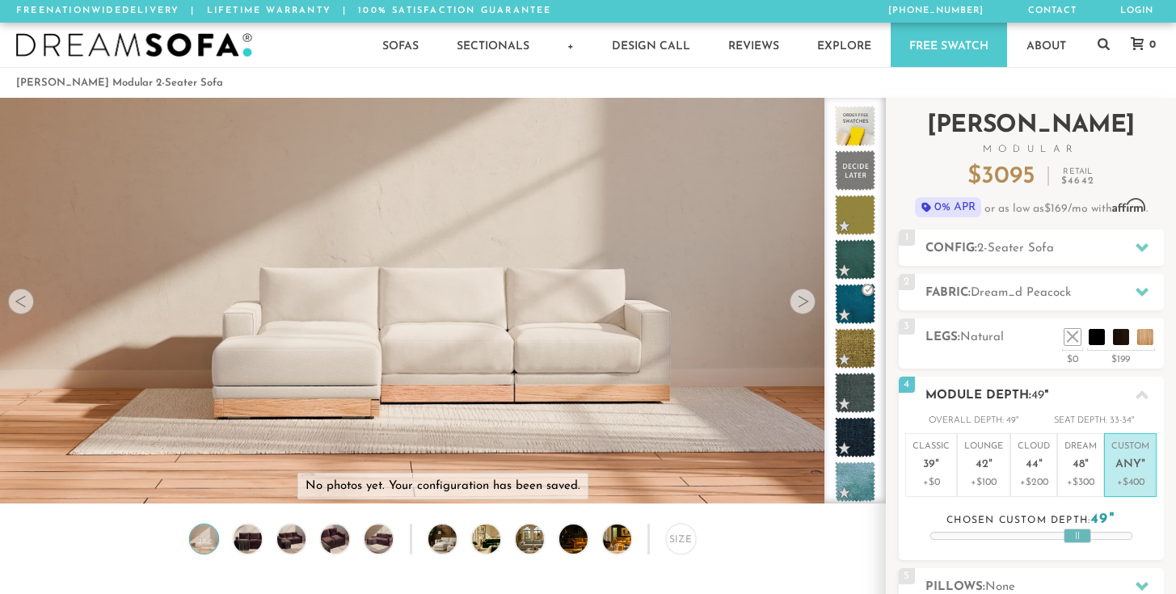
drag, startPoint x: 1033, startPoint y: 538, endPoint x: 1084, endPoint y: 539, distance: 51.8
click at [1084, 539] on div at bounding box center [1077, 536] width 27 height 15
drag, startPoint x: 1083, startPoint y: 533, endPoint x: 1011, endPoint y: 537, distance: 72.1
click at [1011, 537] on div at bounding box center [1011, 536] width 27 height 15
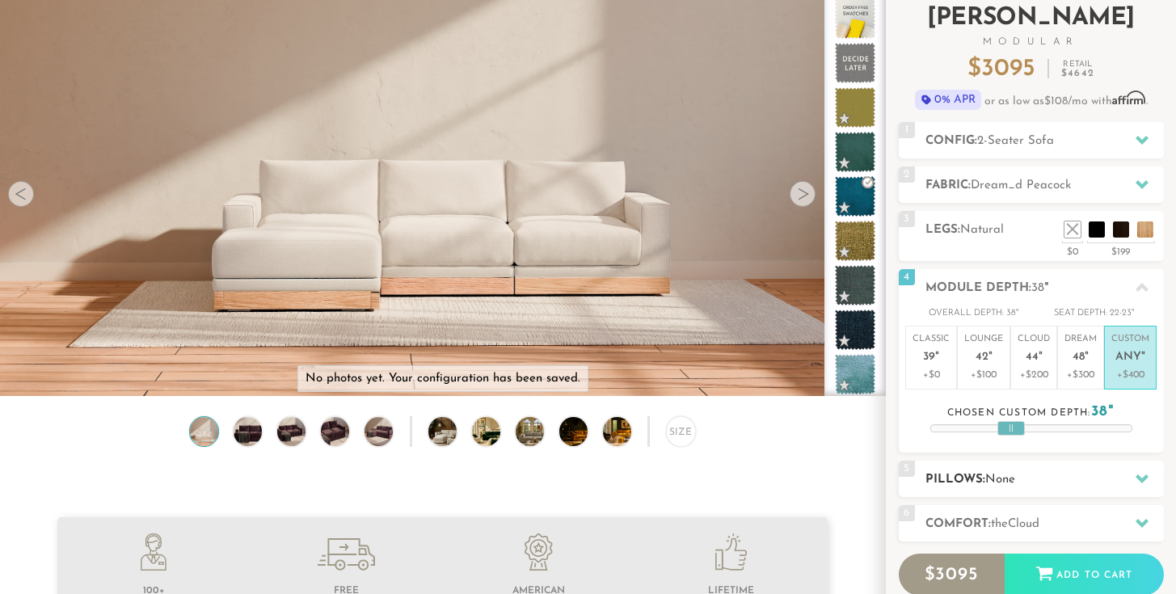
scroll to position [107, 0]
click at [1016, 519] on span "Cloud" at bounding box center [1024, 525] width 32 height 12
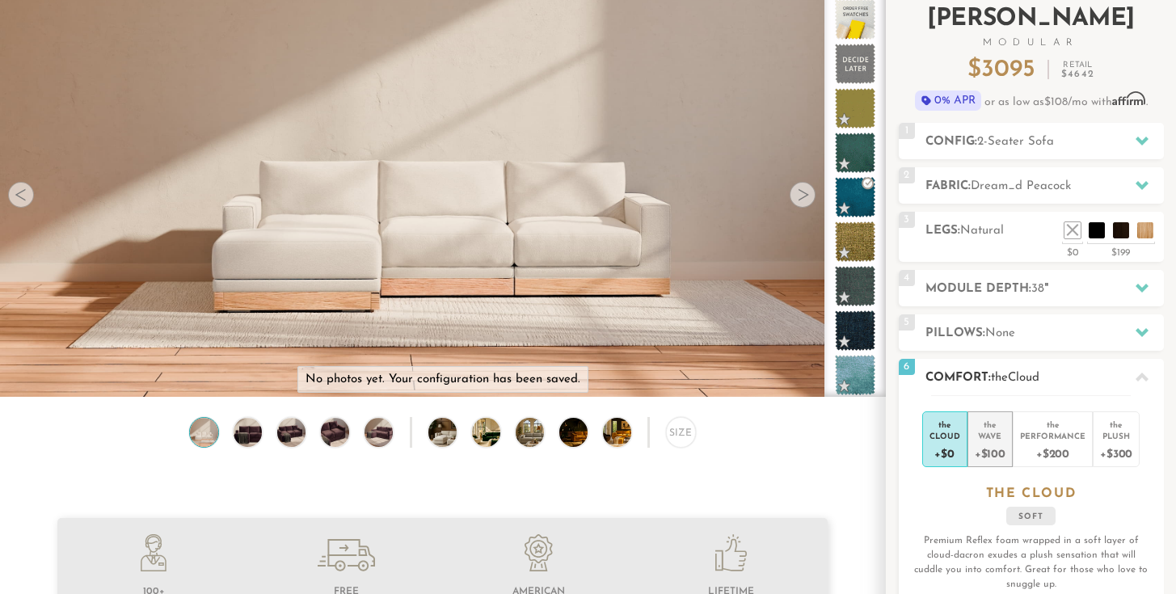
click at [990, 452] on div "+$100" at bounding box center [990, 452] width 31 height 23
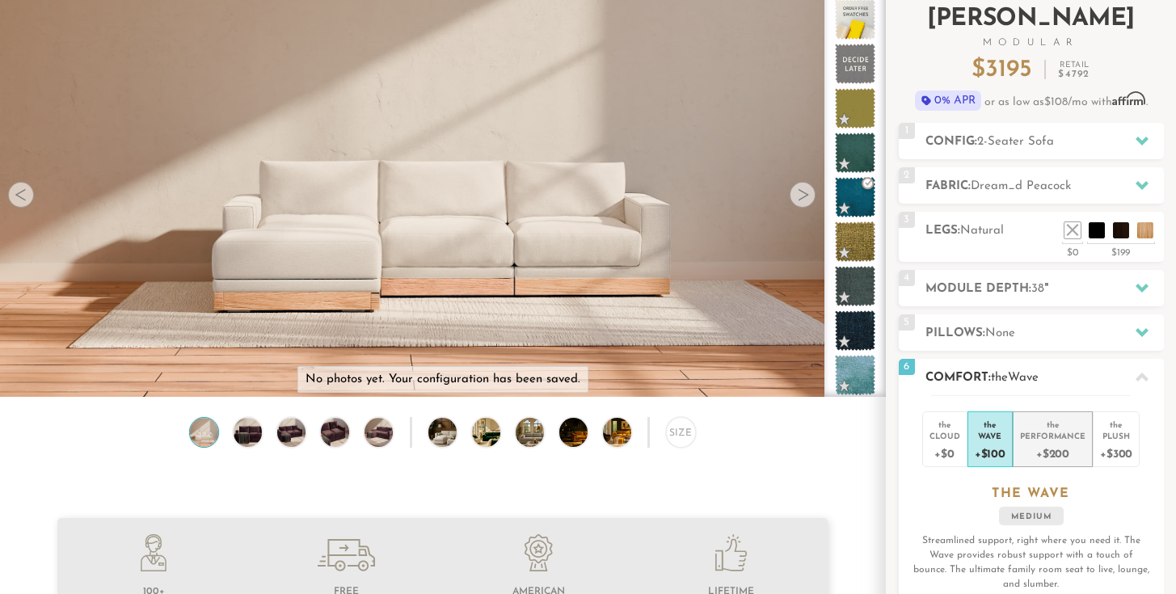
click at [1040, 455] on div "+$200" at bounding box center [1052, 452] width 65 height 23
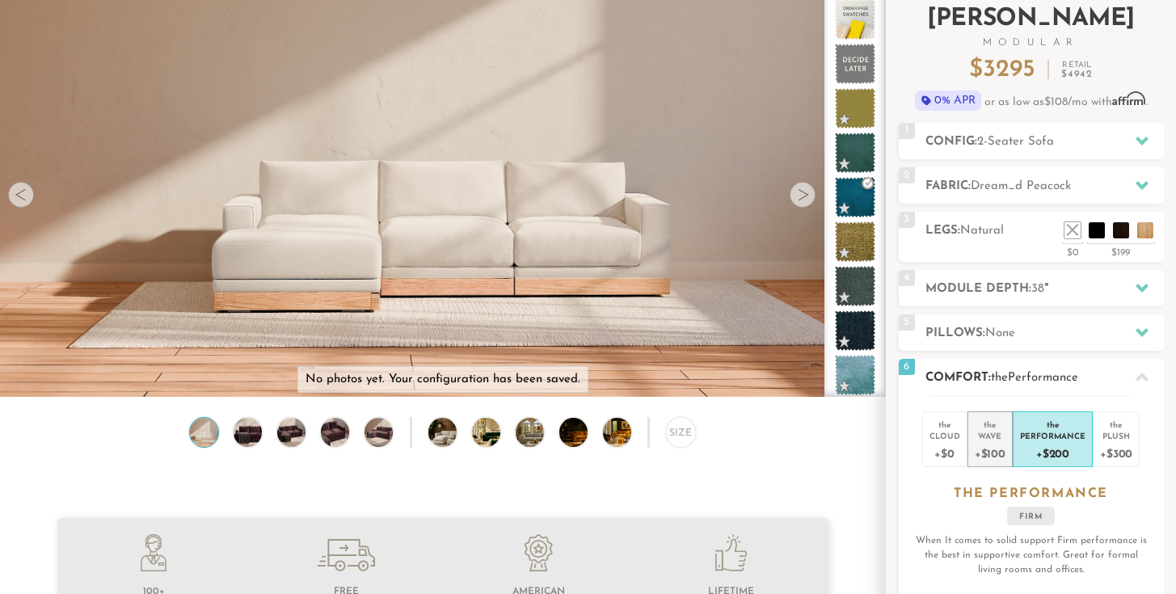
click at [994, 447] on div "+$100" at bounding box center [990, 452] width 31 height 23
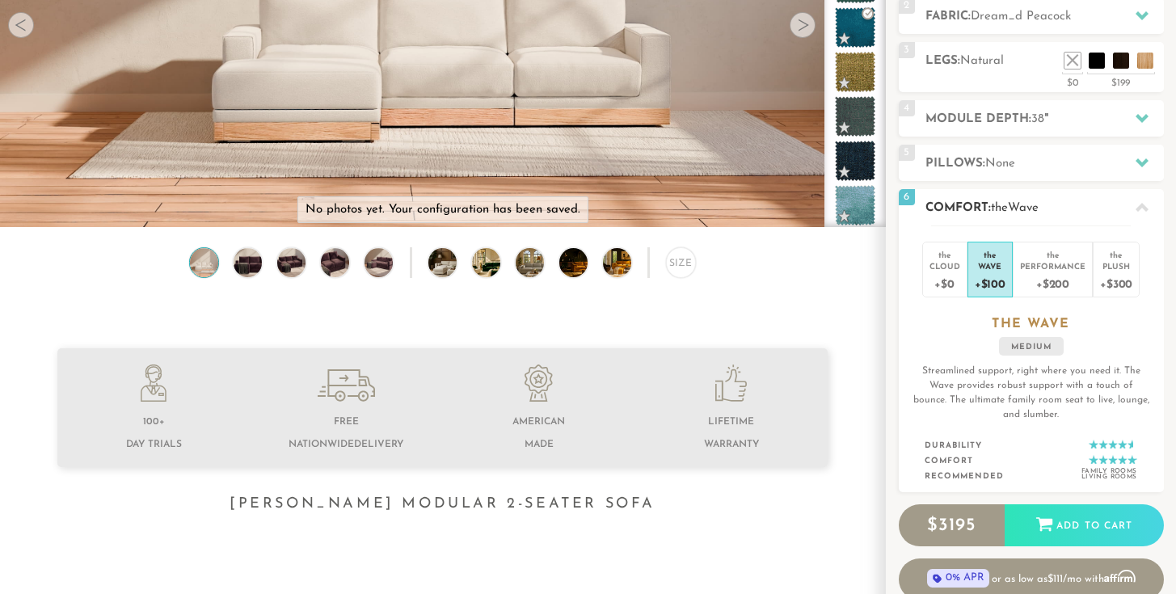
scroll to position [282, 0]
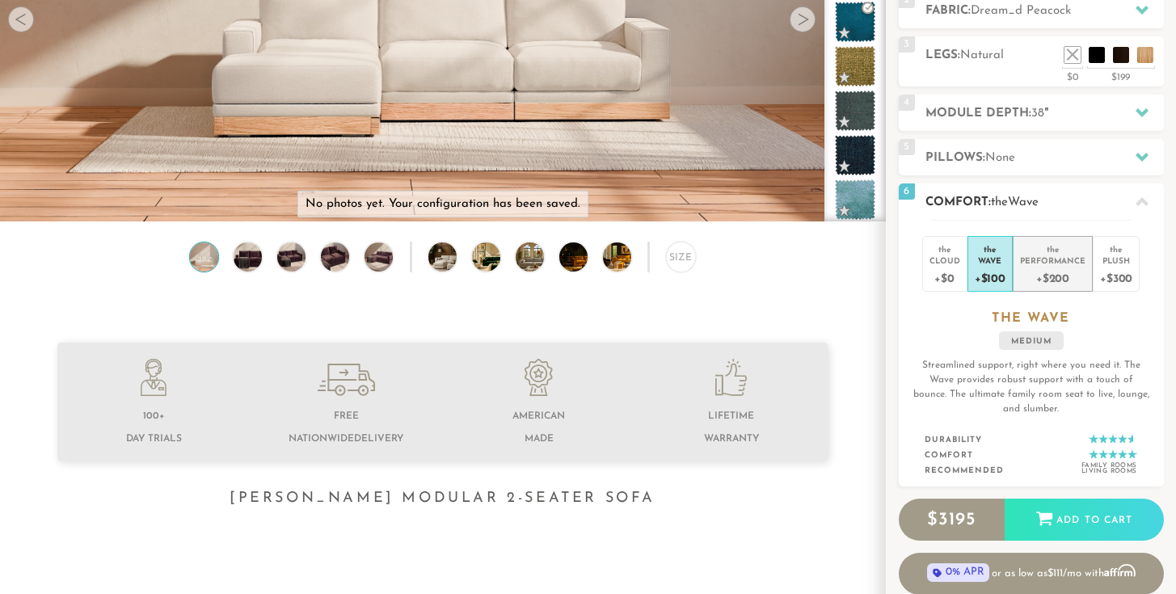
click at [1020, 269] on li "the Performance +$200" at bounding box center [1053, 264] width 80 height 56
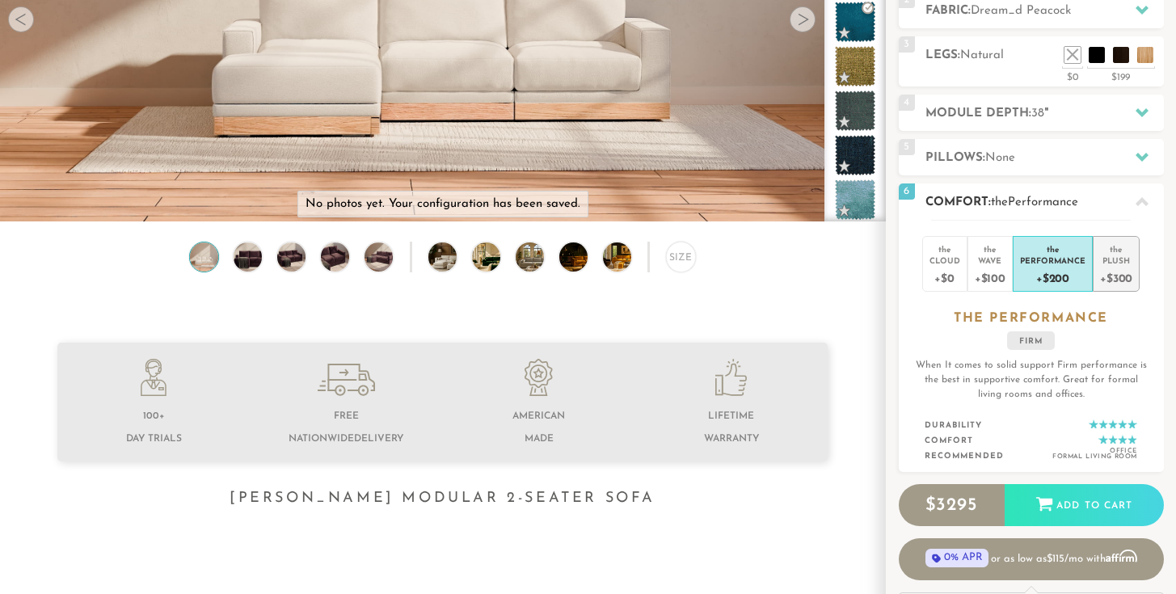
click at [1111, 275] on div "+$300" at bounding box center [1116, 277] width 32 height 23
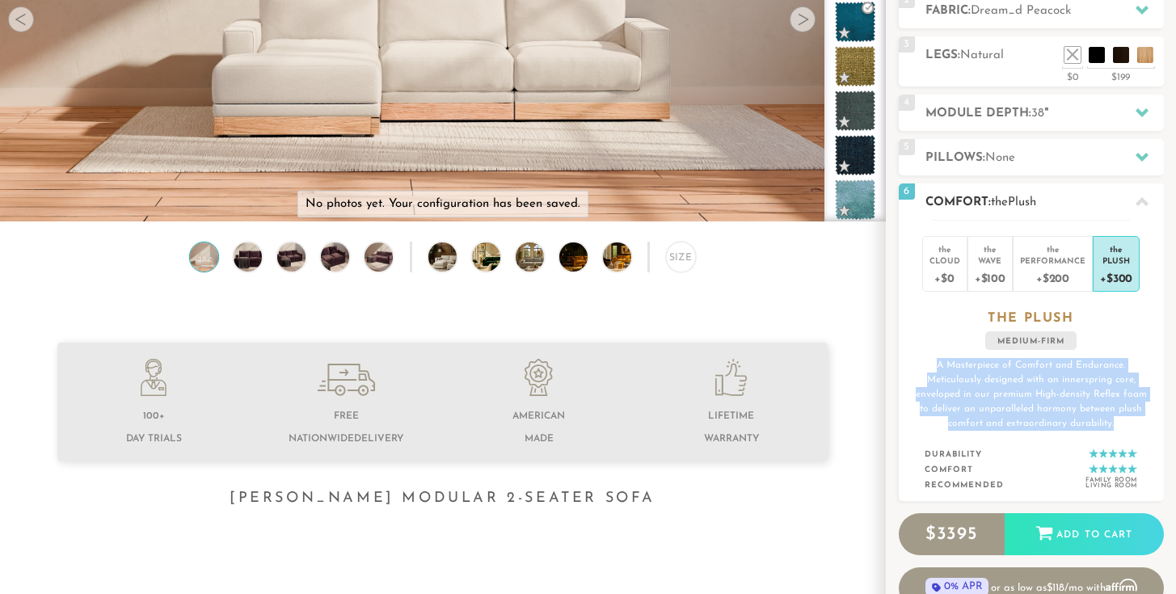
drag, startPoint x: 940, startPoint y: 362, endPoint x: 1113, endPoint y: 418, distance: 181.8
click at [1113, 418] on p "A Masterpiece of Comfort and Endurance. Meticulously designed with an innerspri…" at bounding box center [1031, 394] width 239 height 73
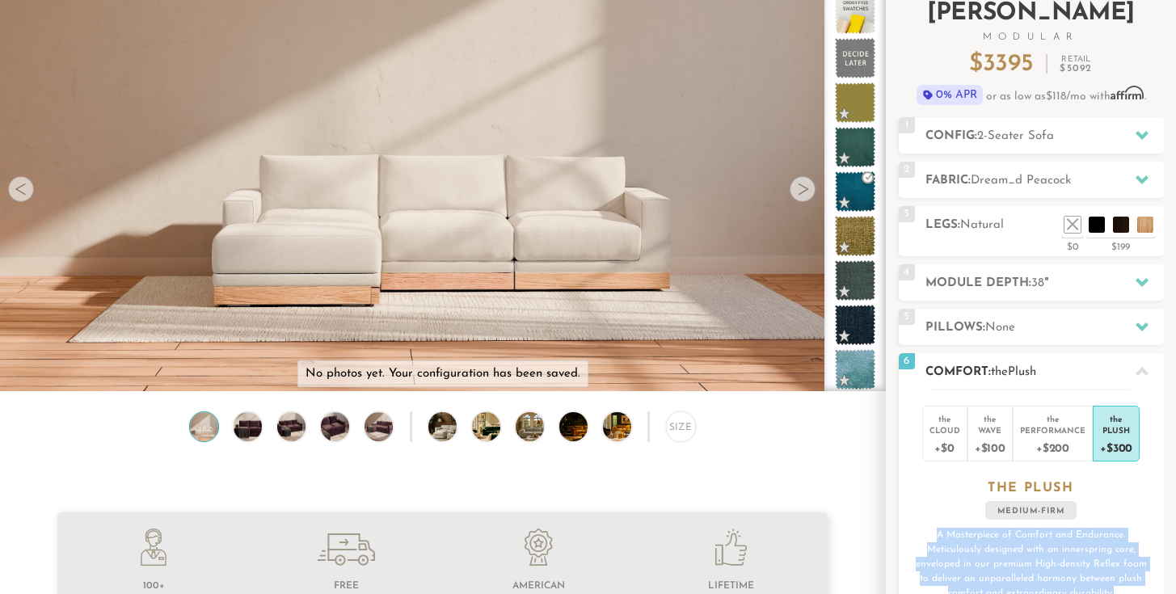
scroll to position [107, 0]
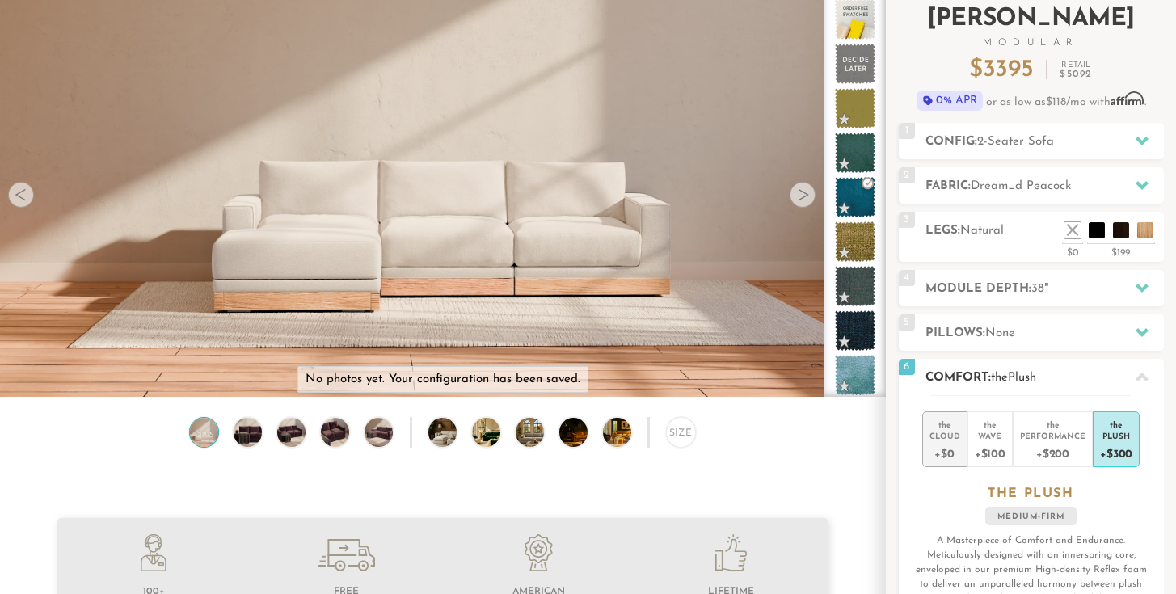
click at [942, 432] on div "Cloud" at bounding box center [945, 435] width 31 height 11
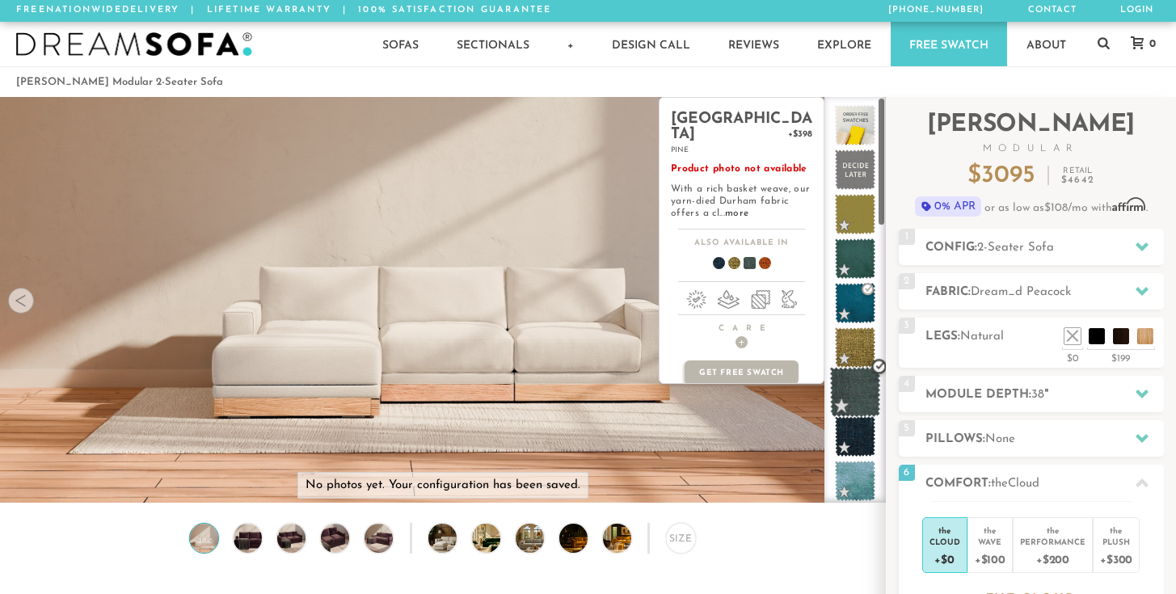
scroll to position [0, 0]
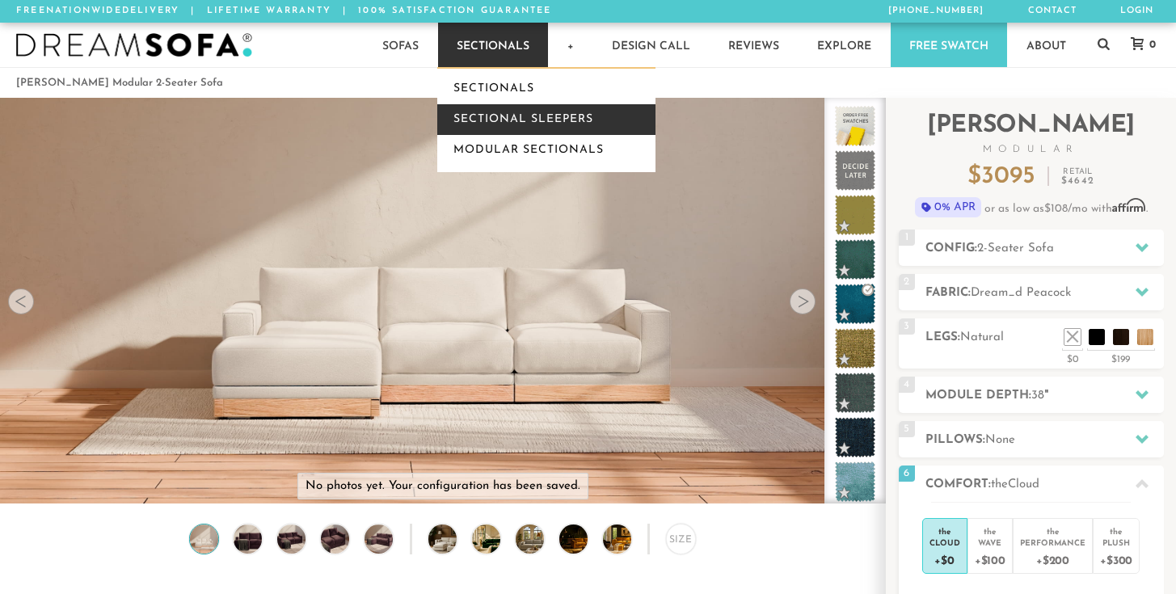
click at [506, 124] on link "Sectional Sleepers" at bounding box center [546, 119] width 218 height 31
